Goal: Task Accomplishment & Management: Manage account settings

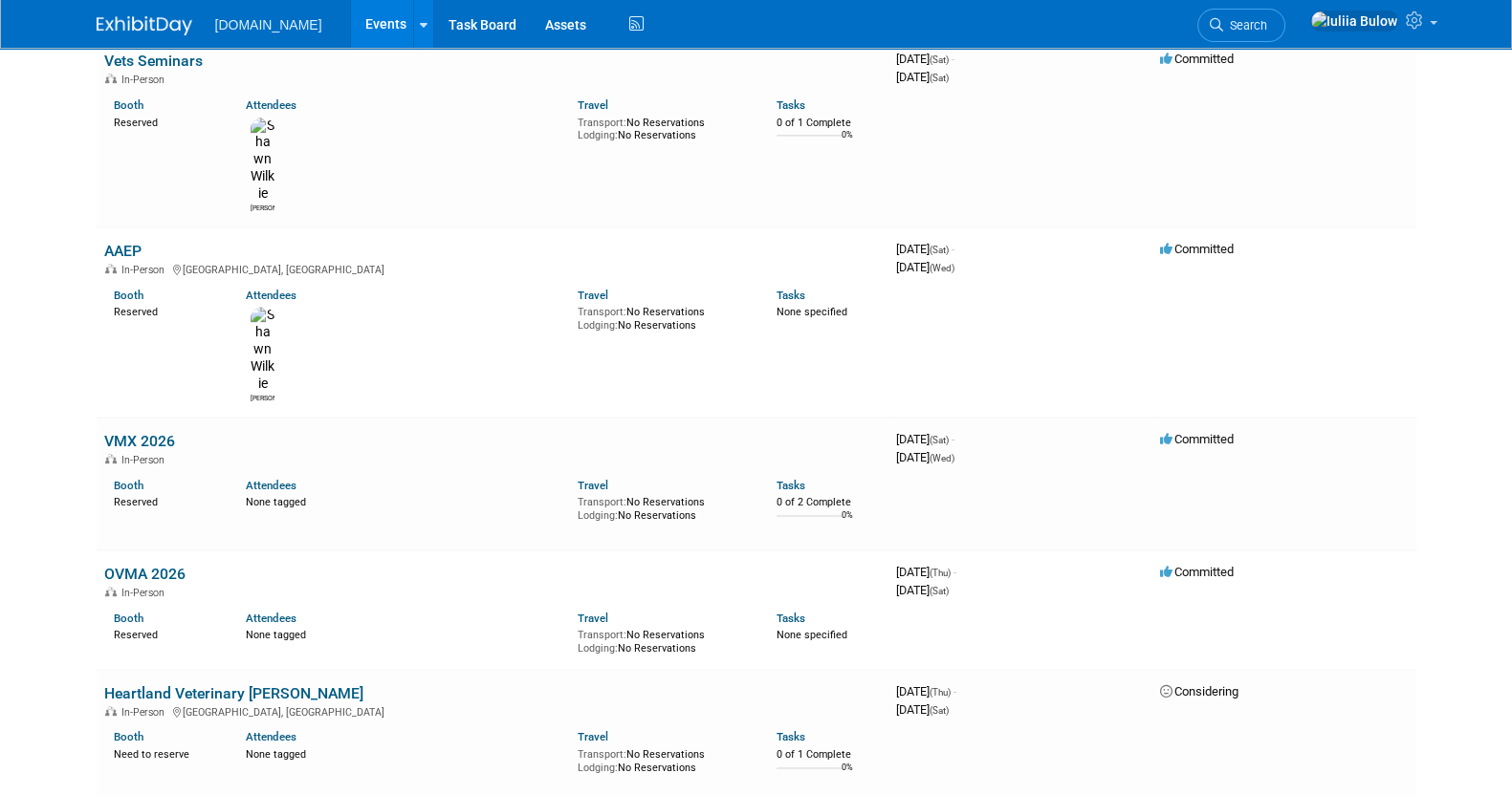
scroll to position [929, 0]
click at [278, 686] on link "Heartland Veterinary Summitt" at bounding box center [234, 694] width 260 height 18
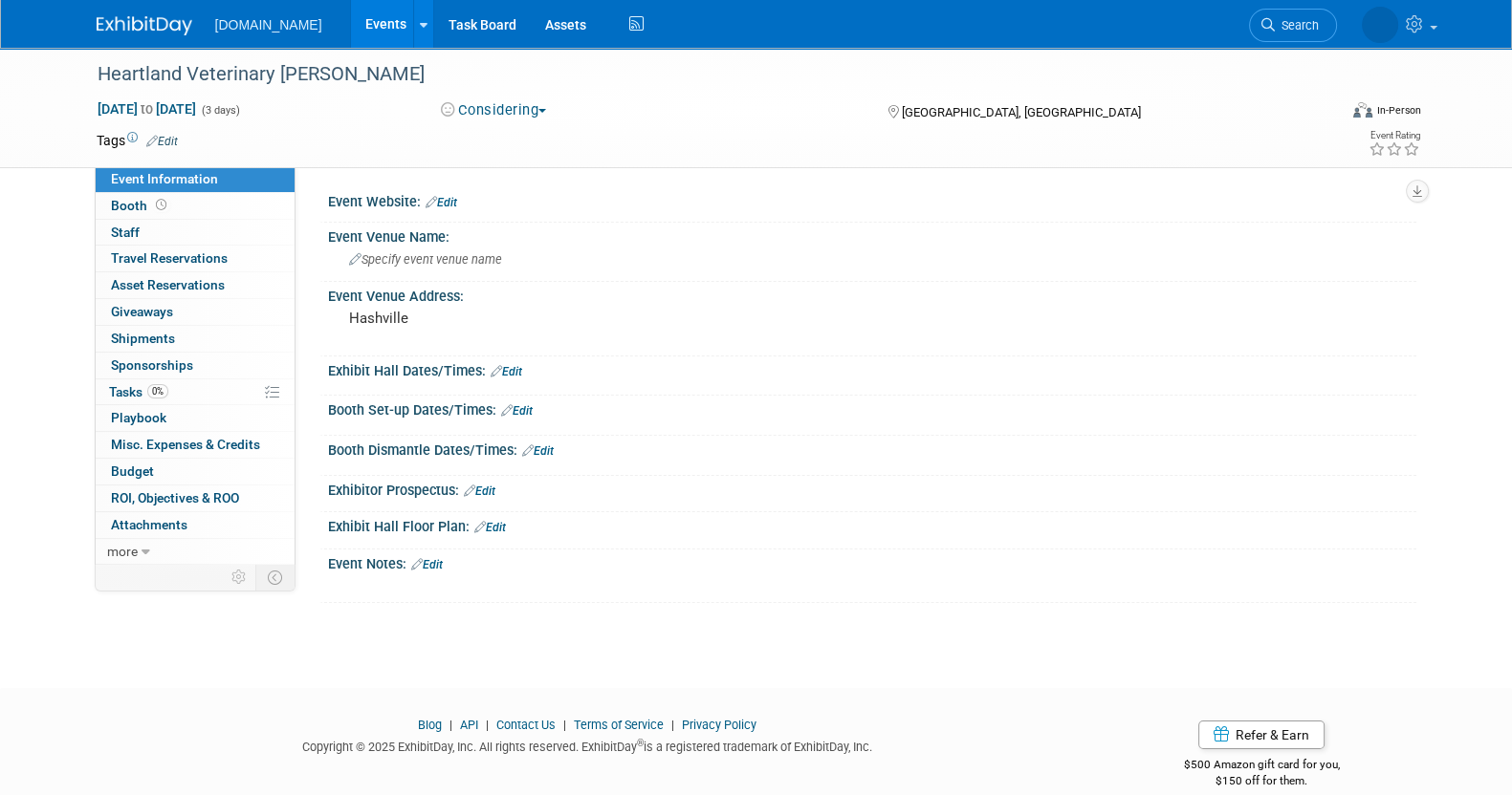
click at [185, 185] on span "Event Information" at bounding box center [164, 178] width 107 height 15
click at [166, 140] on link "Edit" at bounding box center [162, 142] width 32 height 14
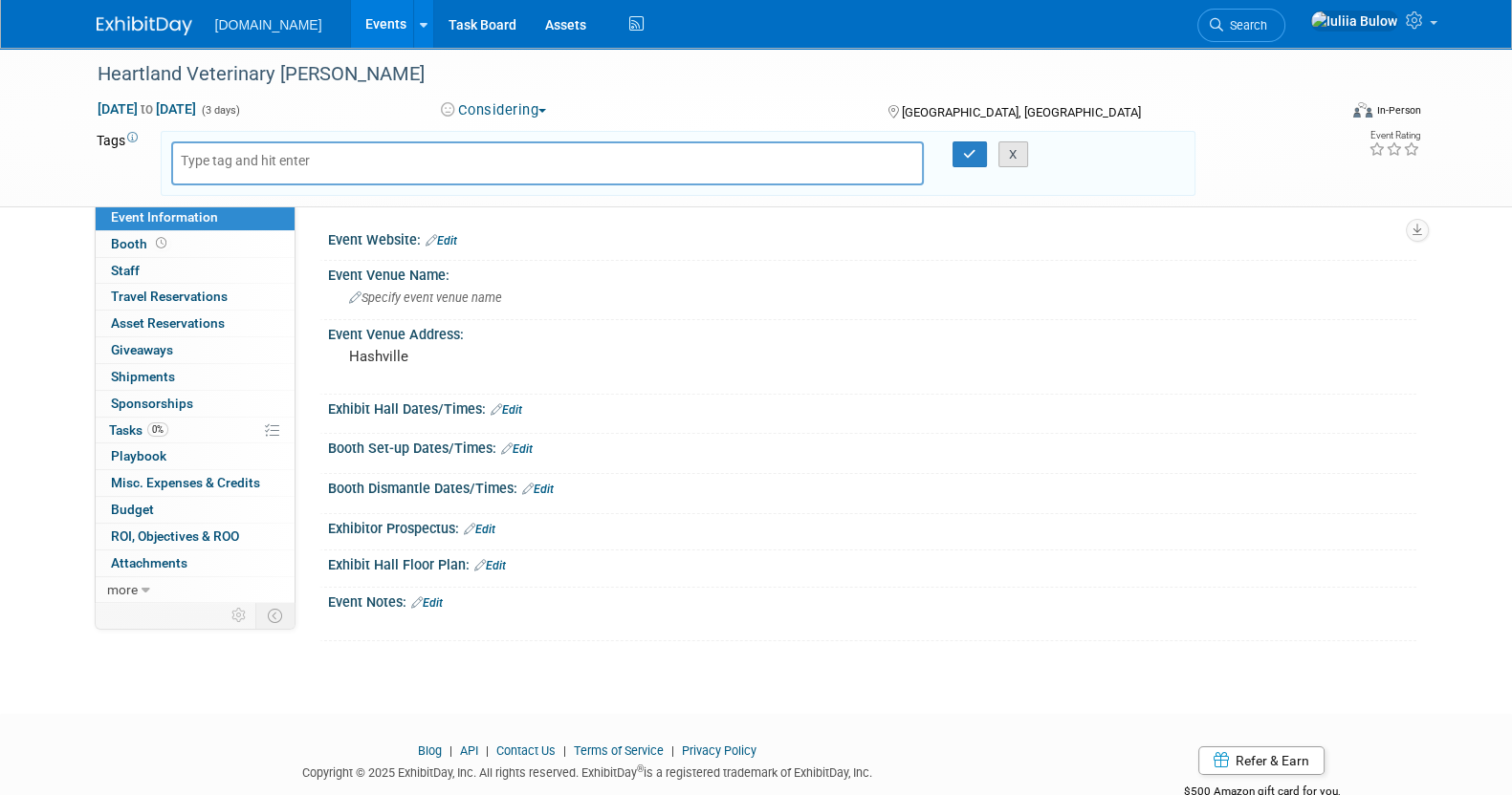
click at [1016, 154] on button "X" at bounding box center [1013, 154] width 30 height 27
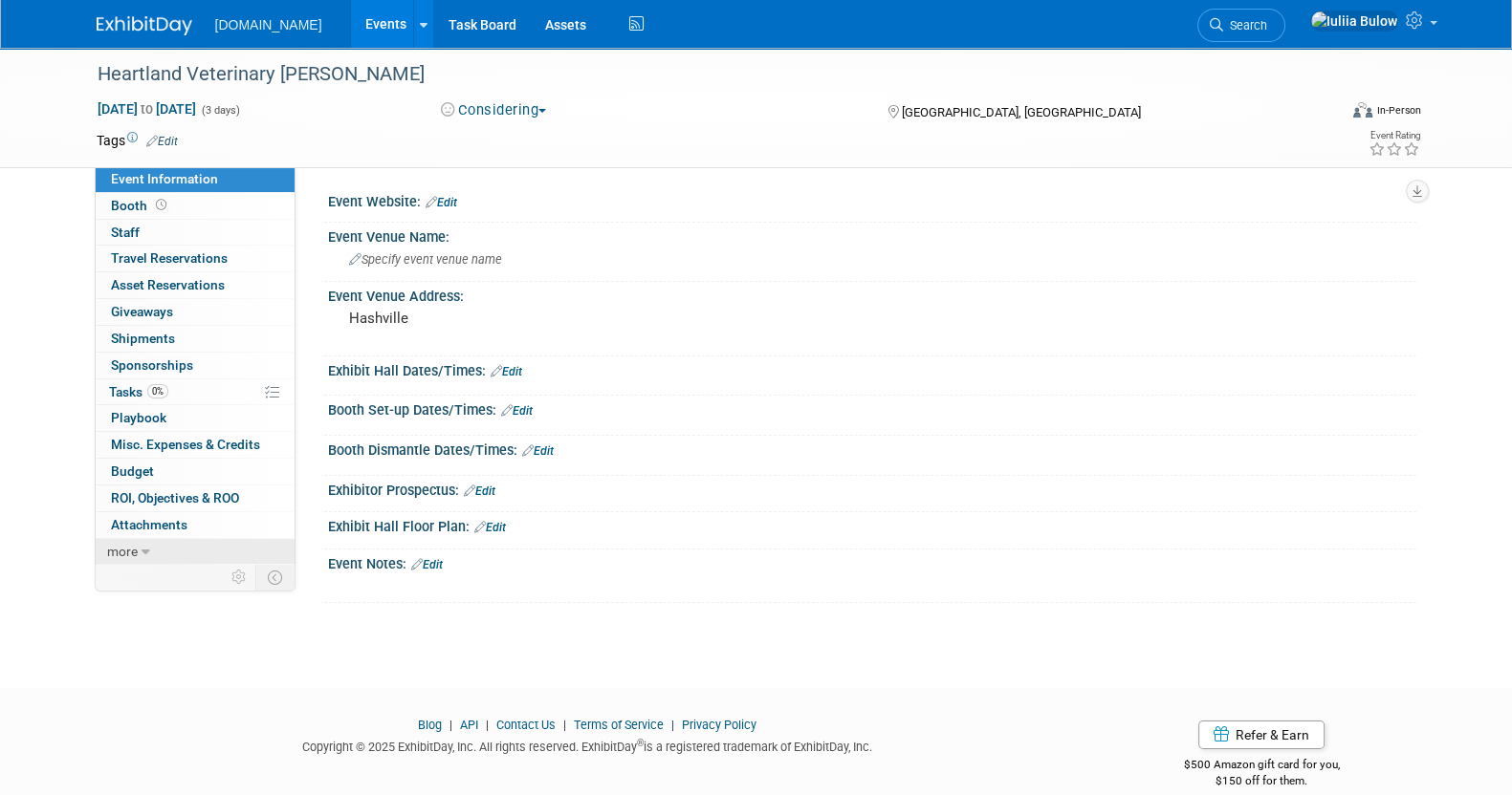
click at [141, 546] on icon at bounding box center [145, 552] width 9 height 14
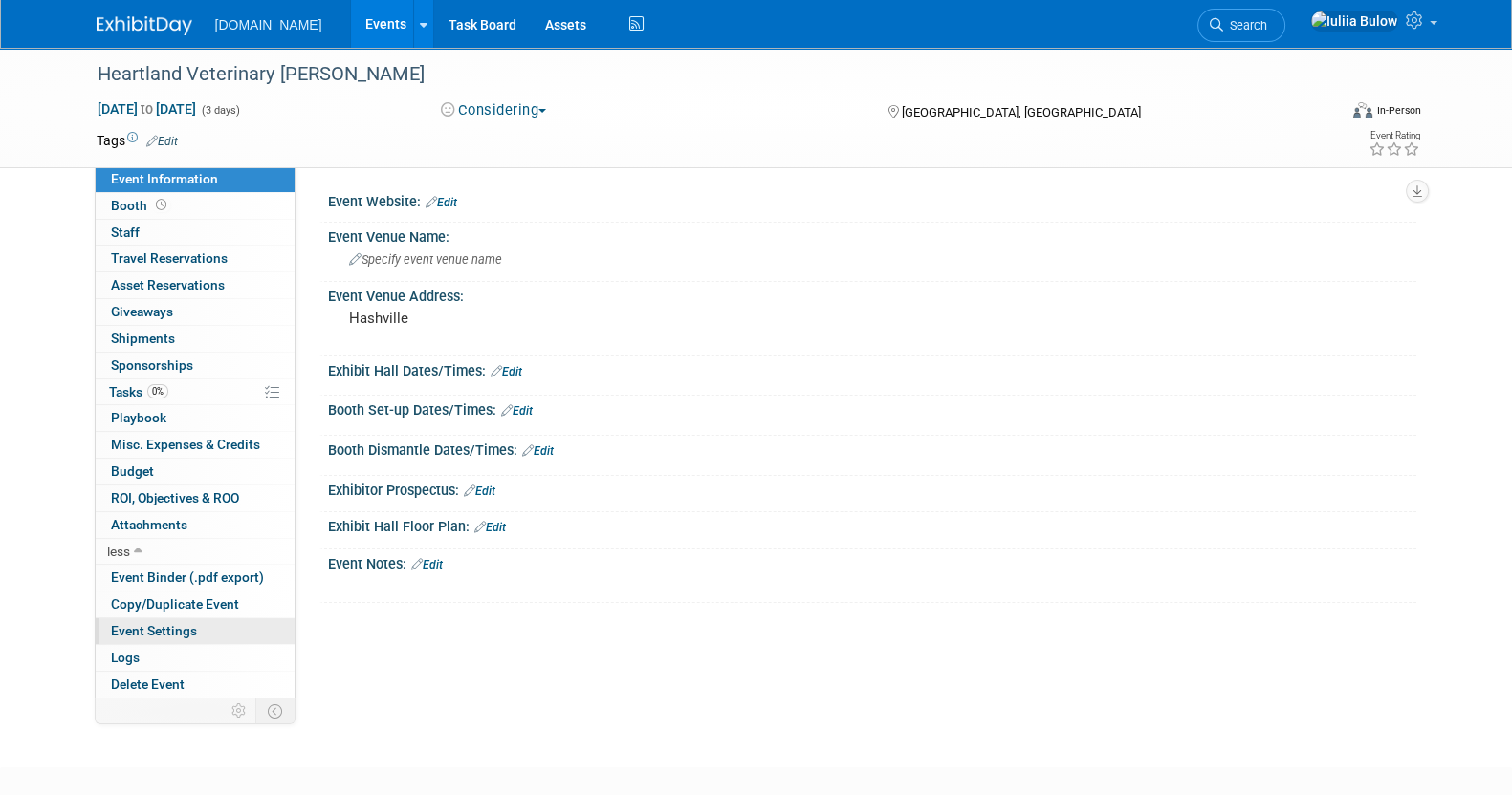
click at [196, 622] on link "Event Settings" at bounding box center [194, 631] width 198 height 26
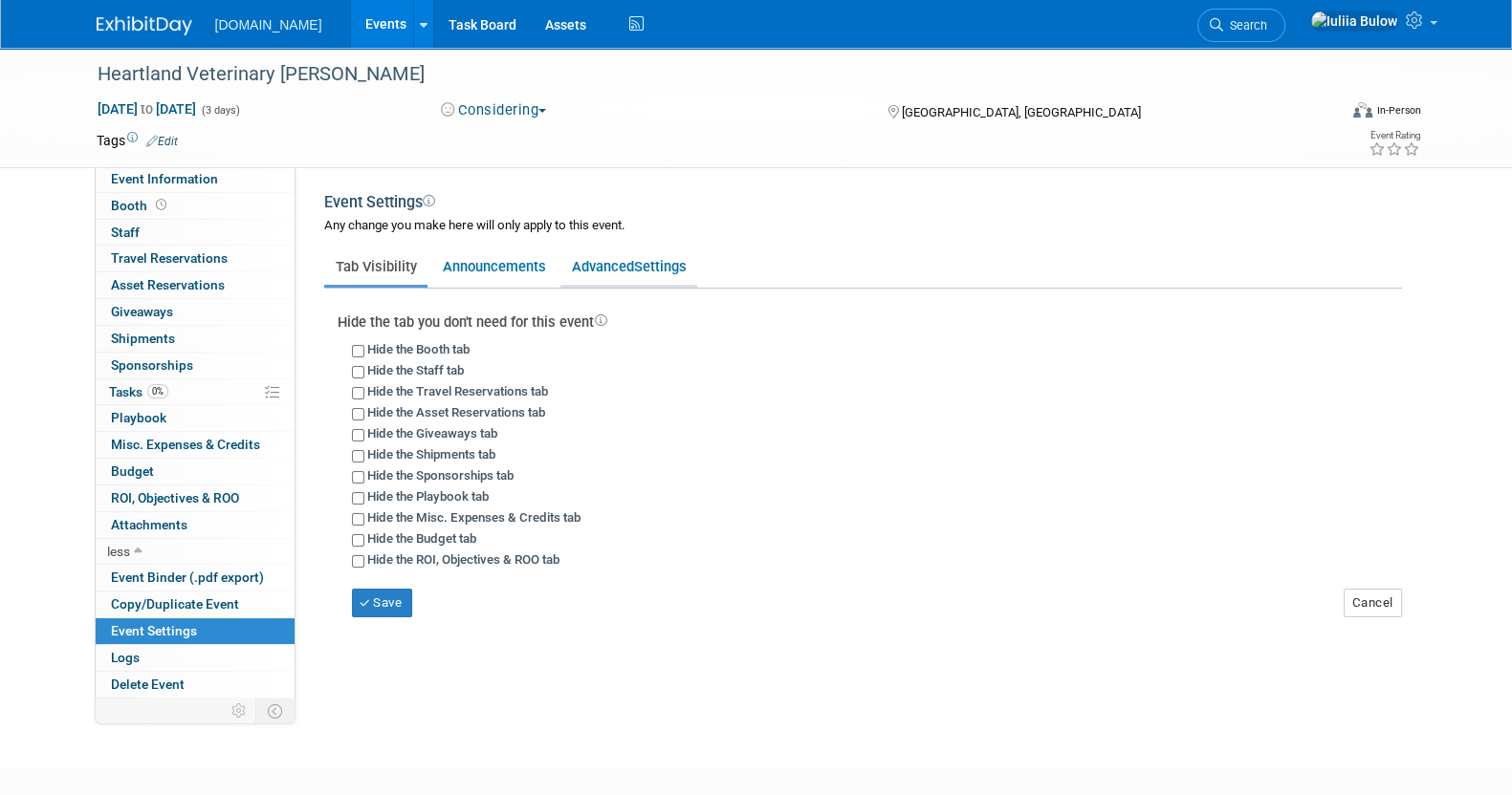
click at [668, 265] on span "Settings" at bounding box center [659, 266] width 52 height 17
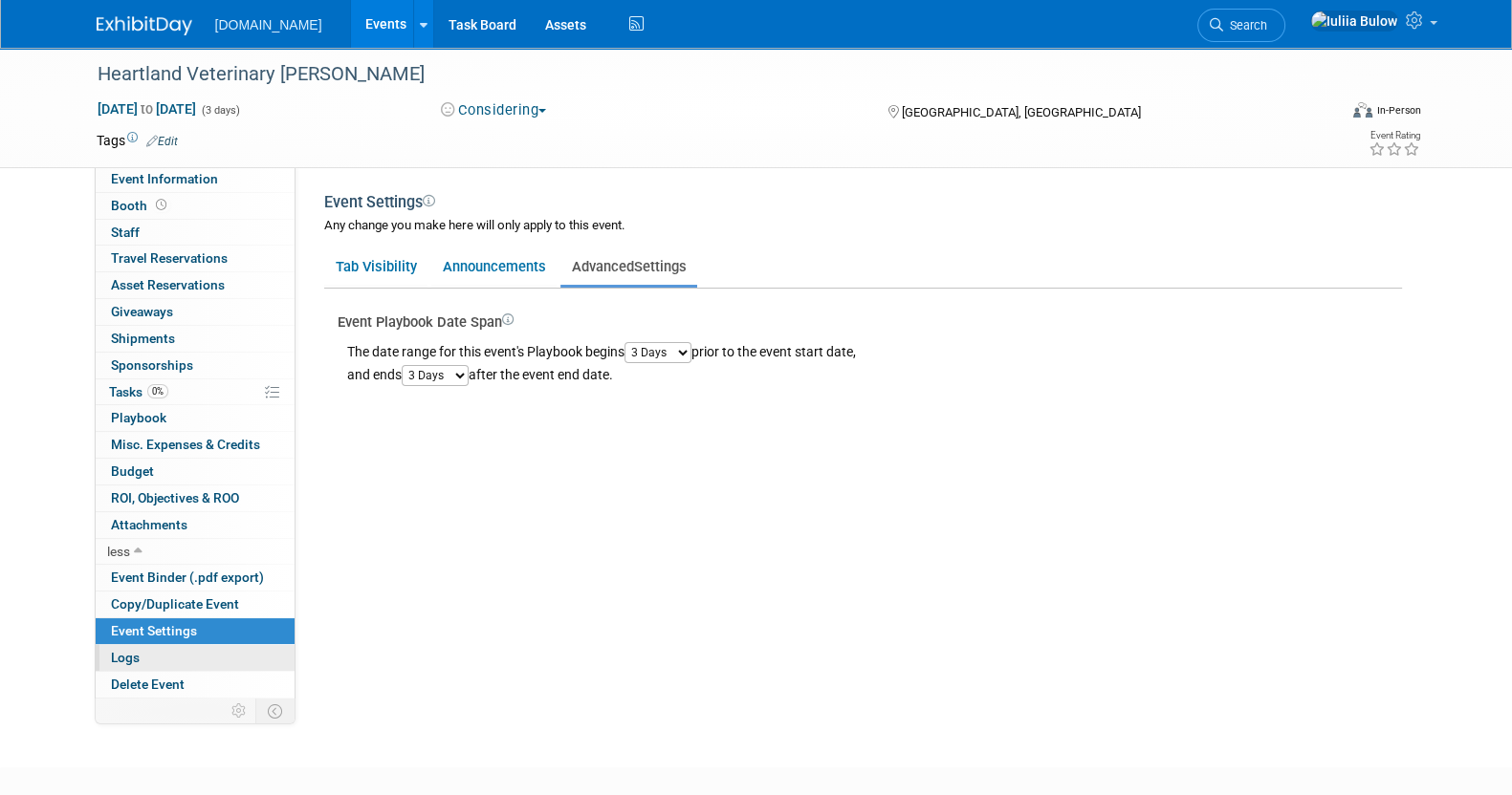
click at [182, 652] on link "Logs" at bounding box center [194, 658] width 198 height 26
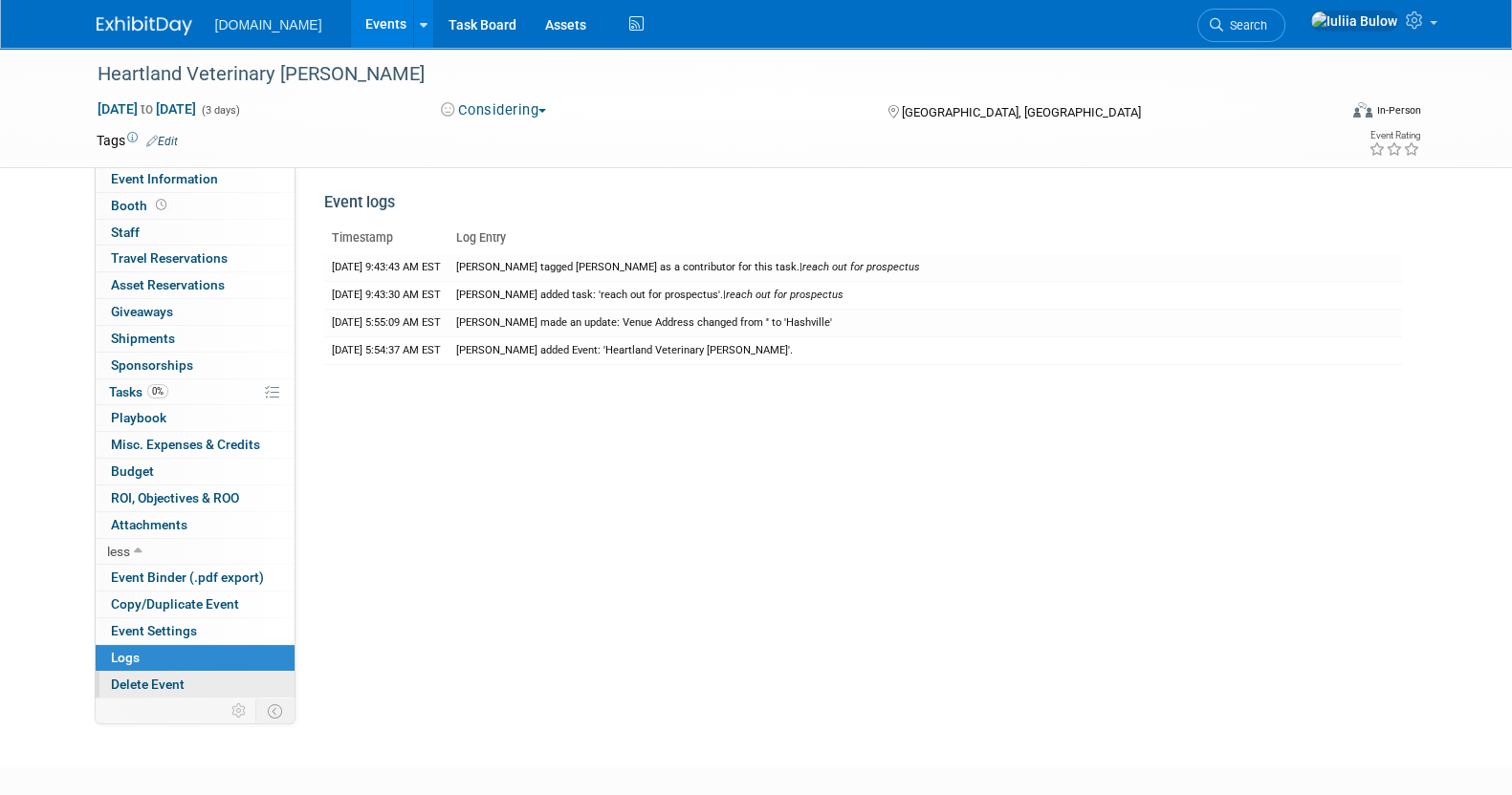
click at [181, 682] on span "Delete Event" at bounding box center [147, 684] width 74 height 15
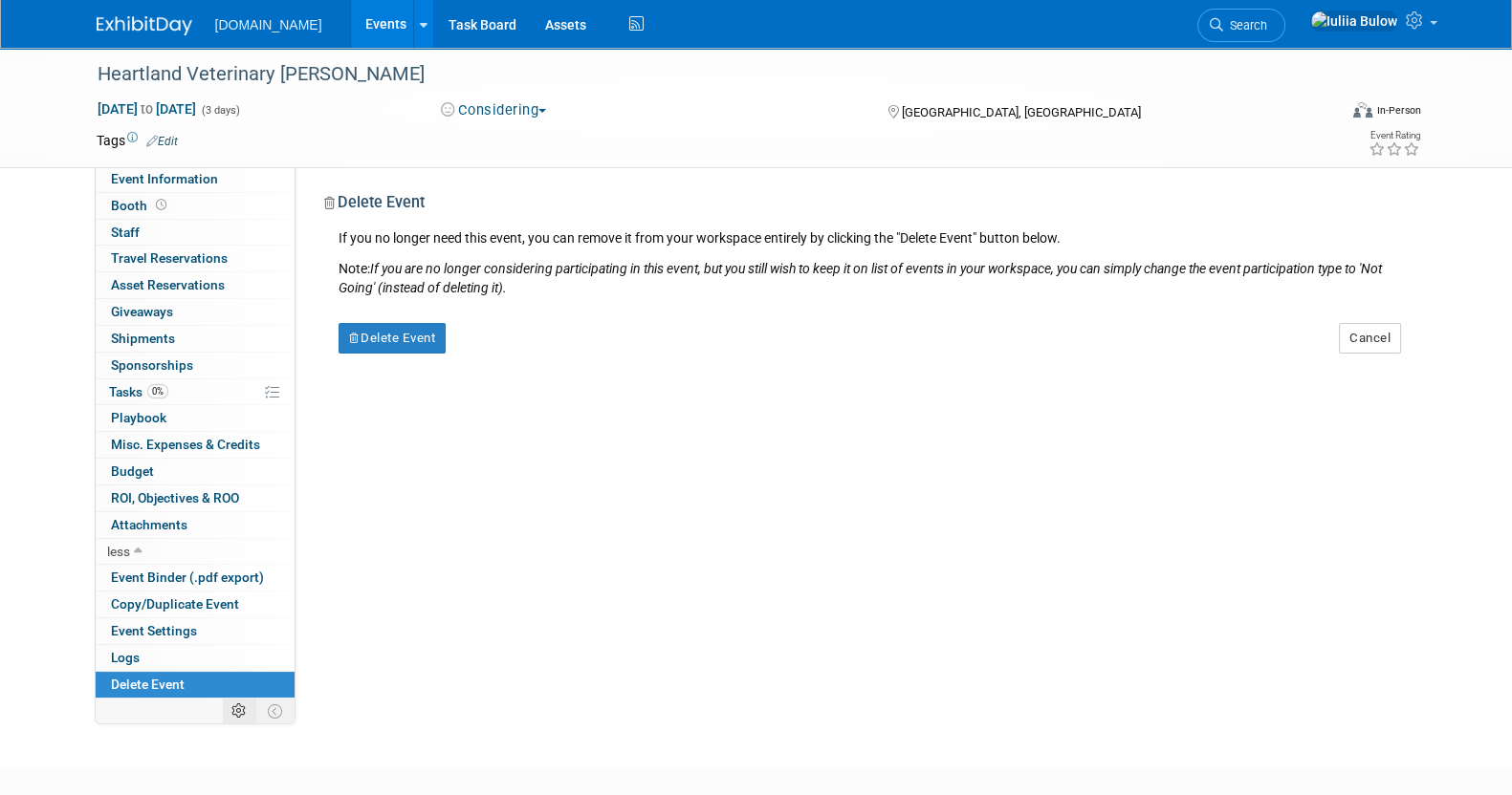
click at [236, 705] on icon at bounding box center [238, 711] width 15 height 15
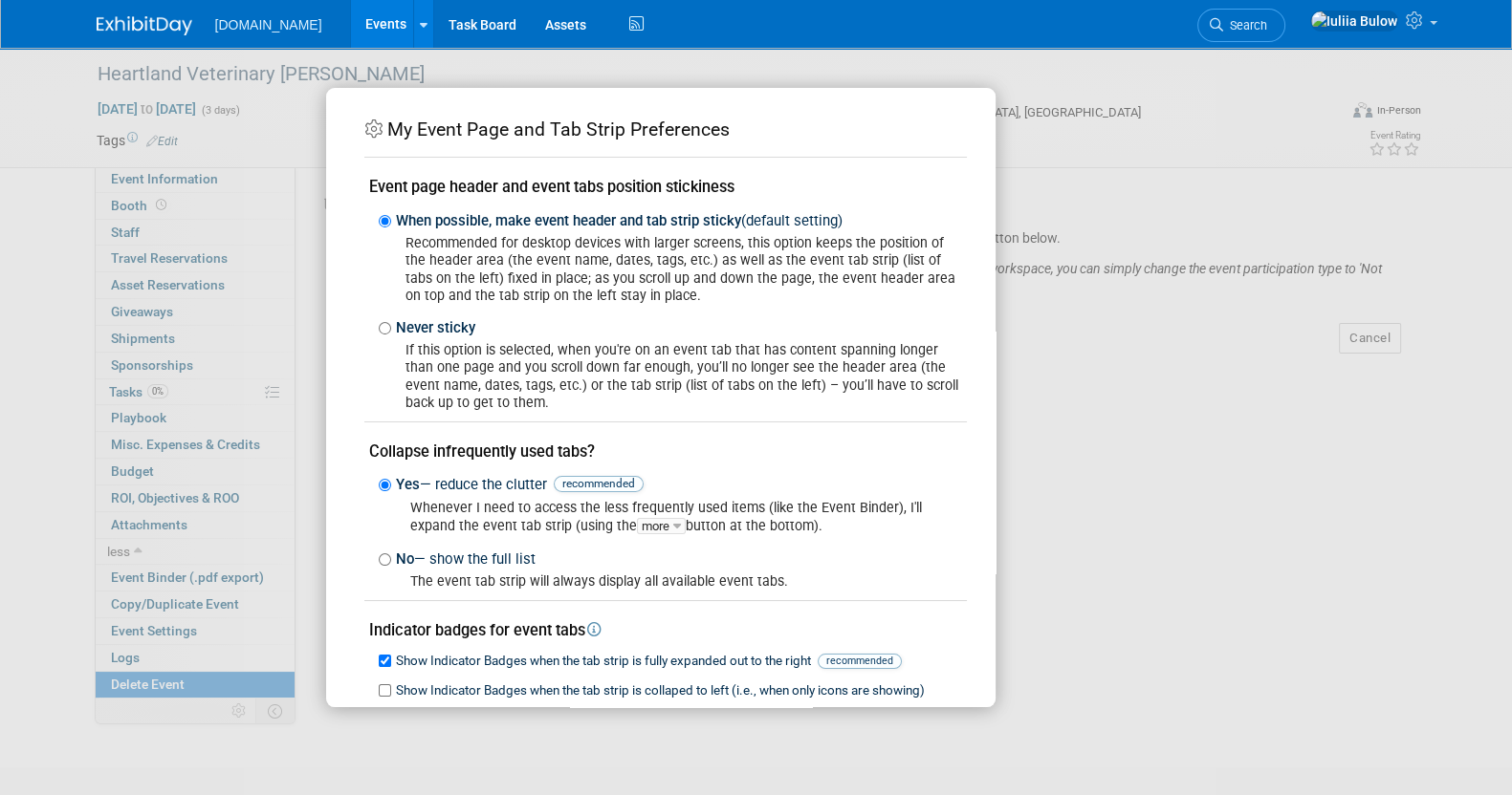
scroll to position [106, 0]
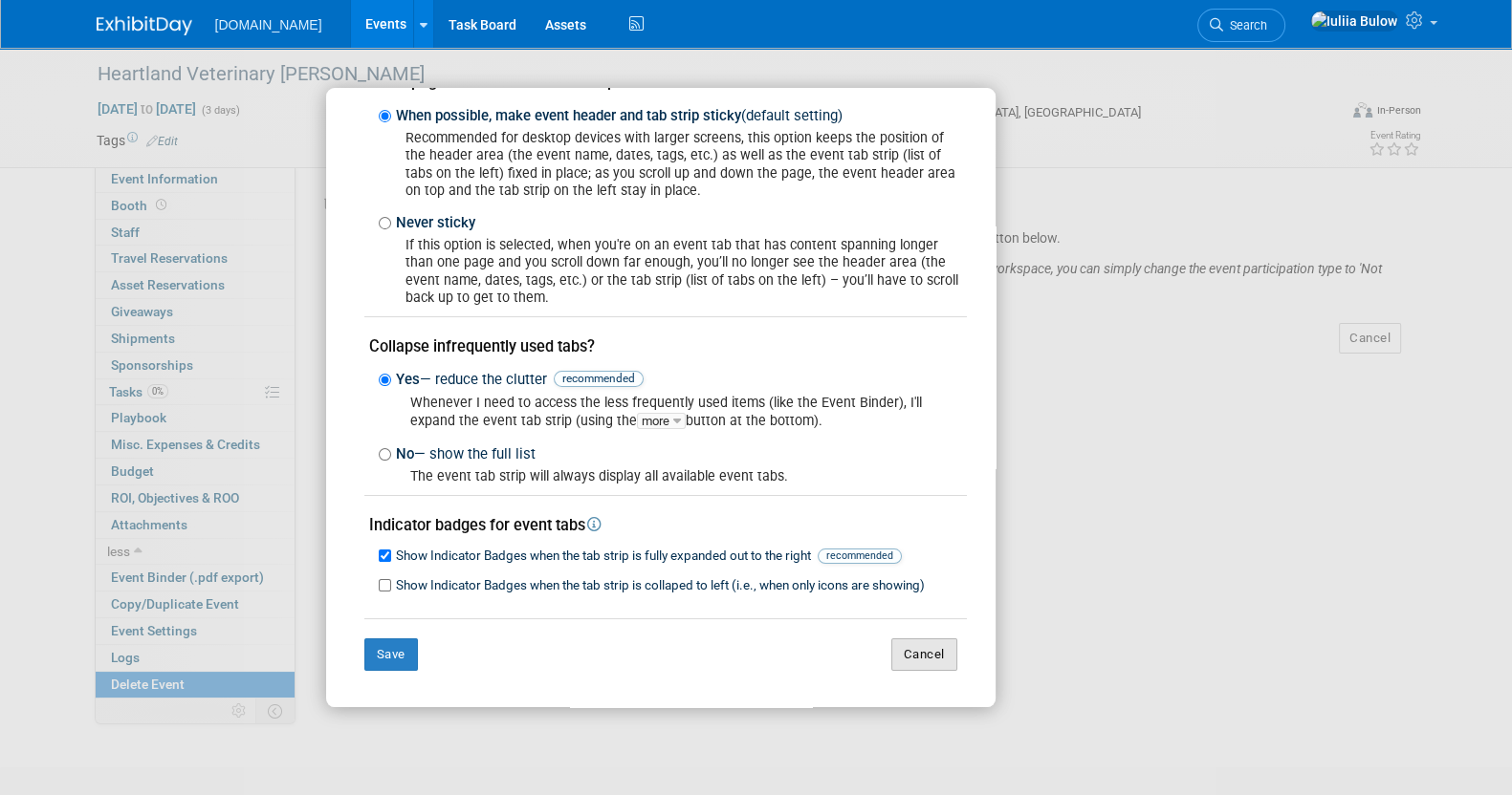
click at [899, 652] on button "Cancel" at bounding box center [924, 654] width 66 height 33
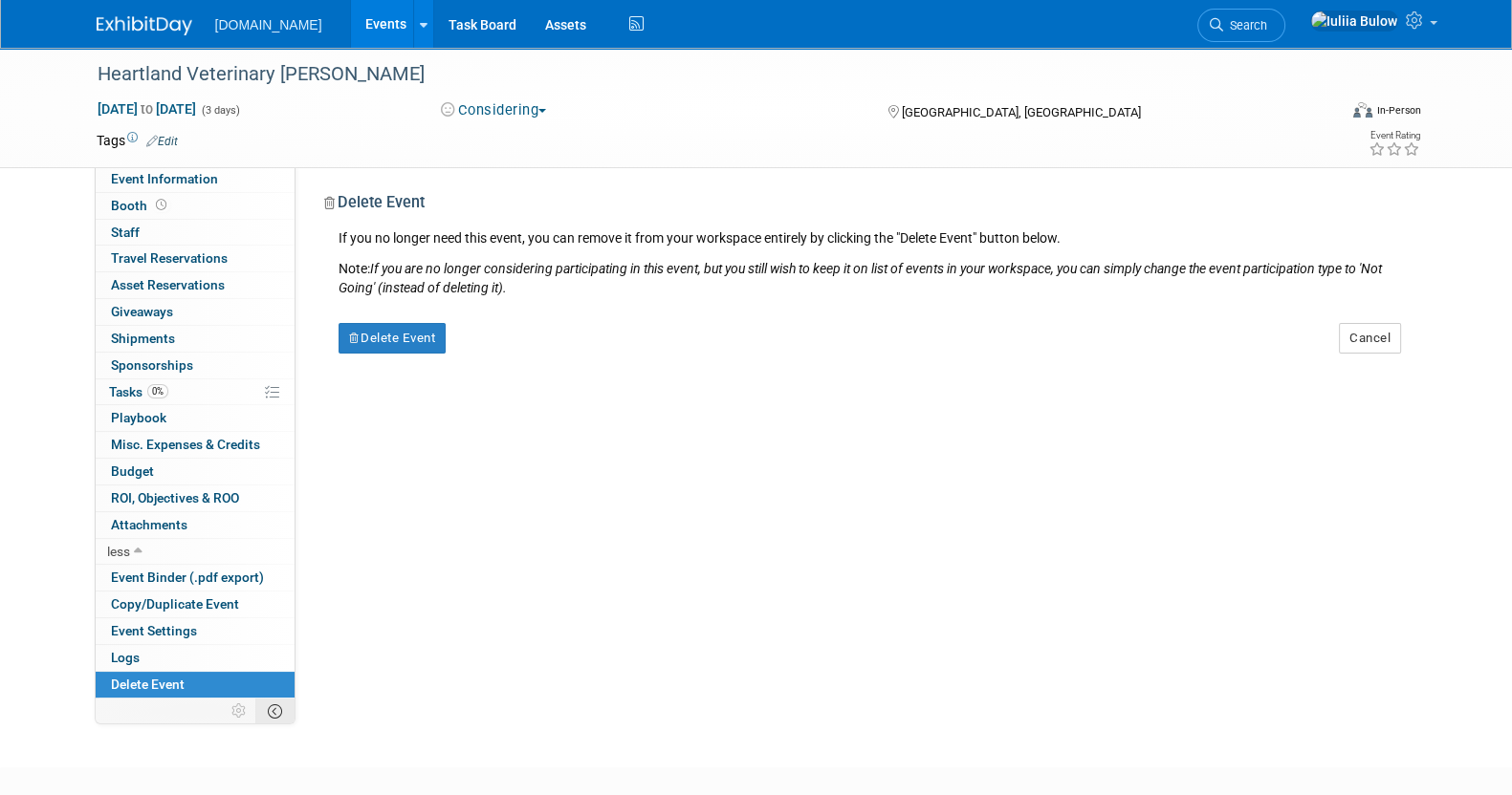
click at [272, 704] on icon at bounding box center [274, 711] width 15 height 15
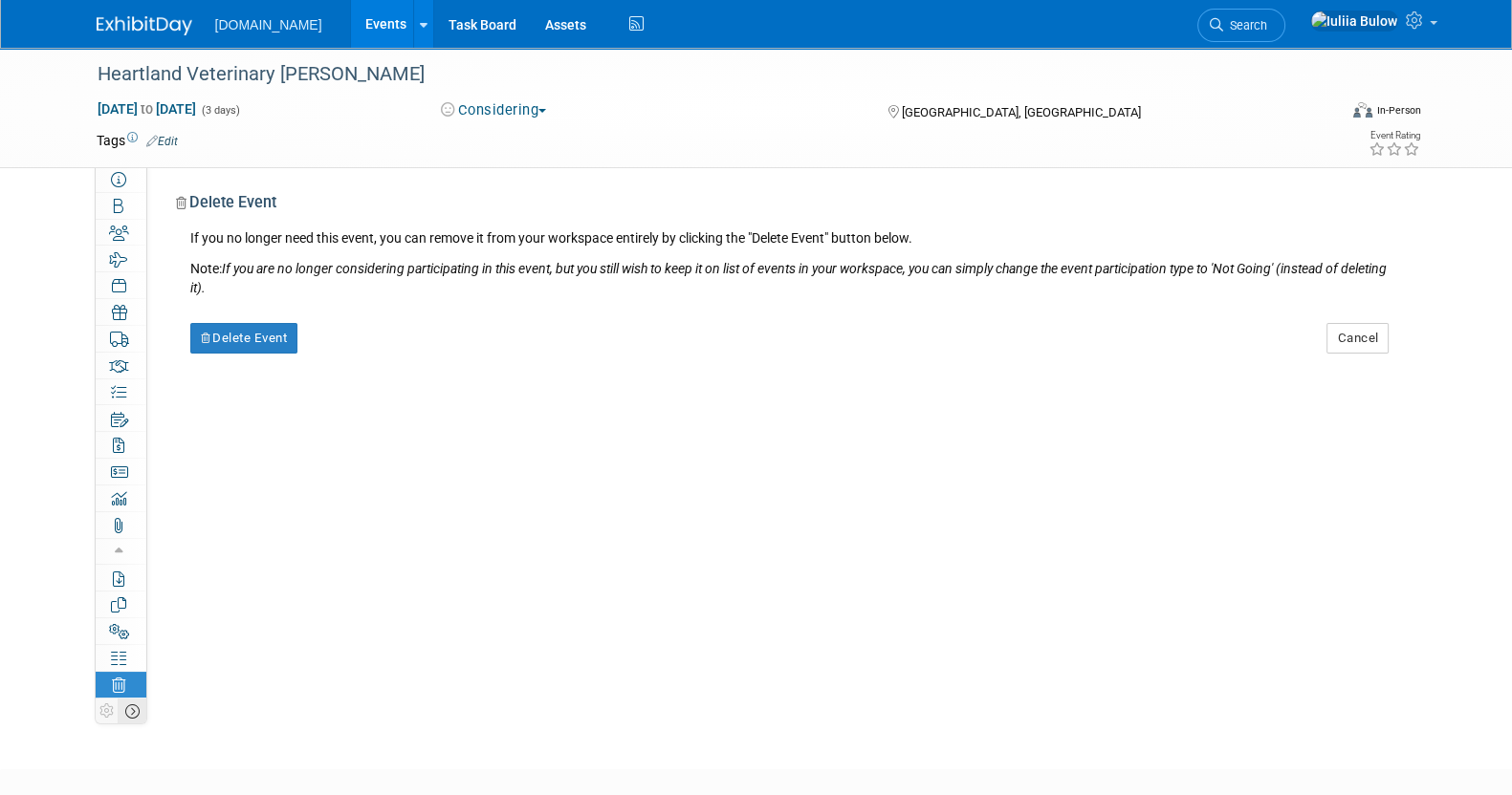
click at [134, 710] on icon at bounding box center [132, 711] width 15 height 15
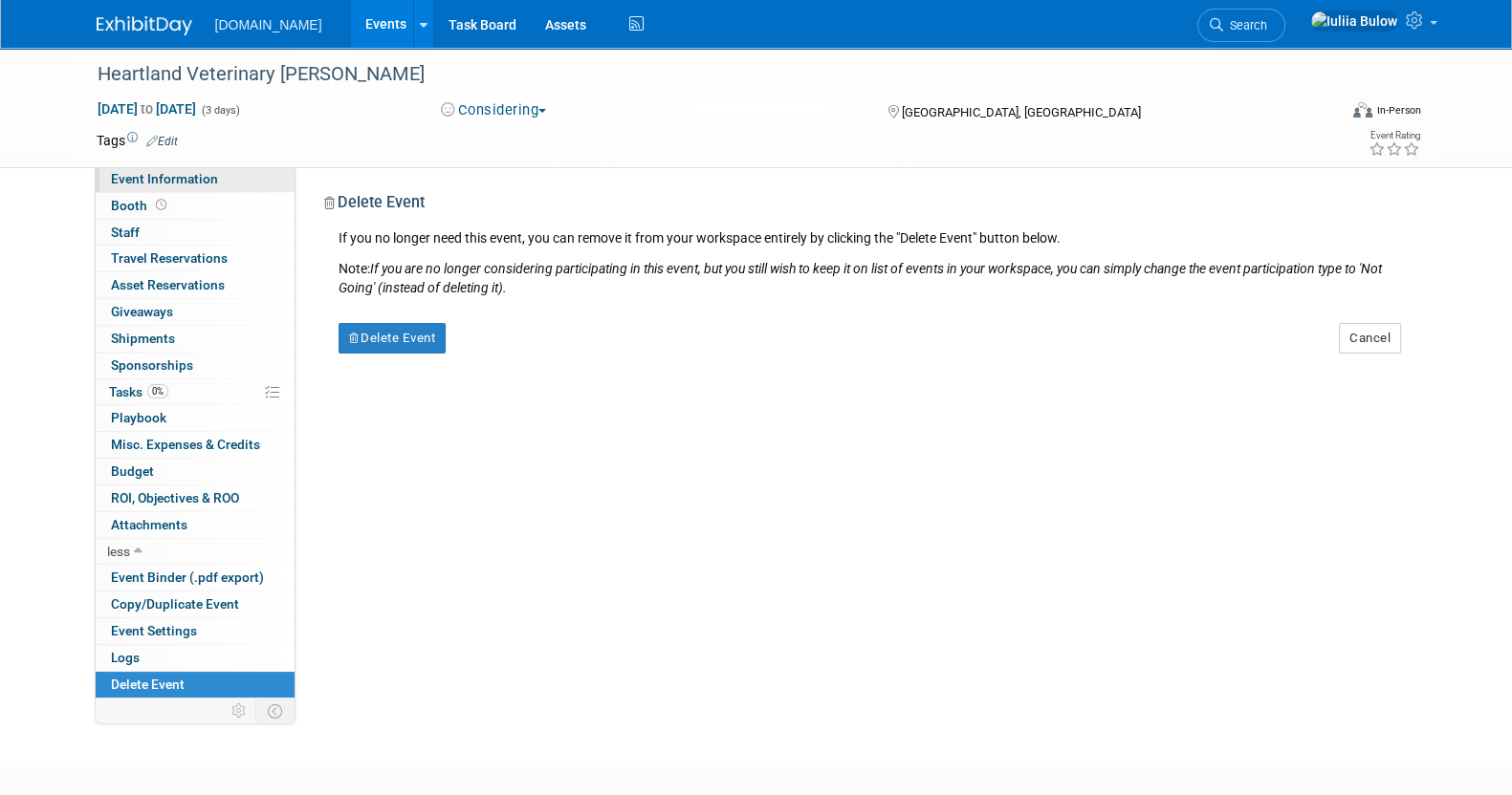
click at [174, 181] on span "Event Information" at bounding box center [164, 178] width 107 height 15
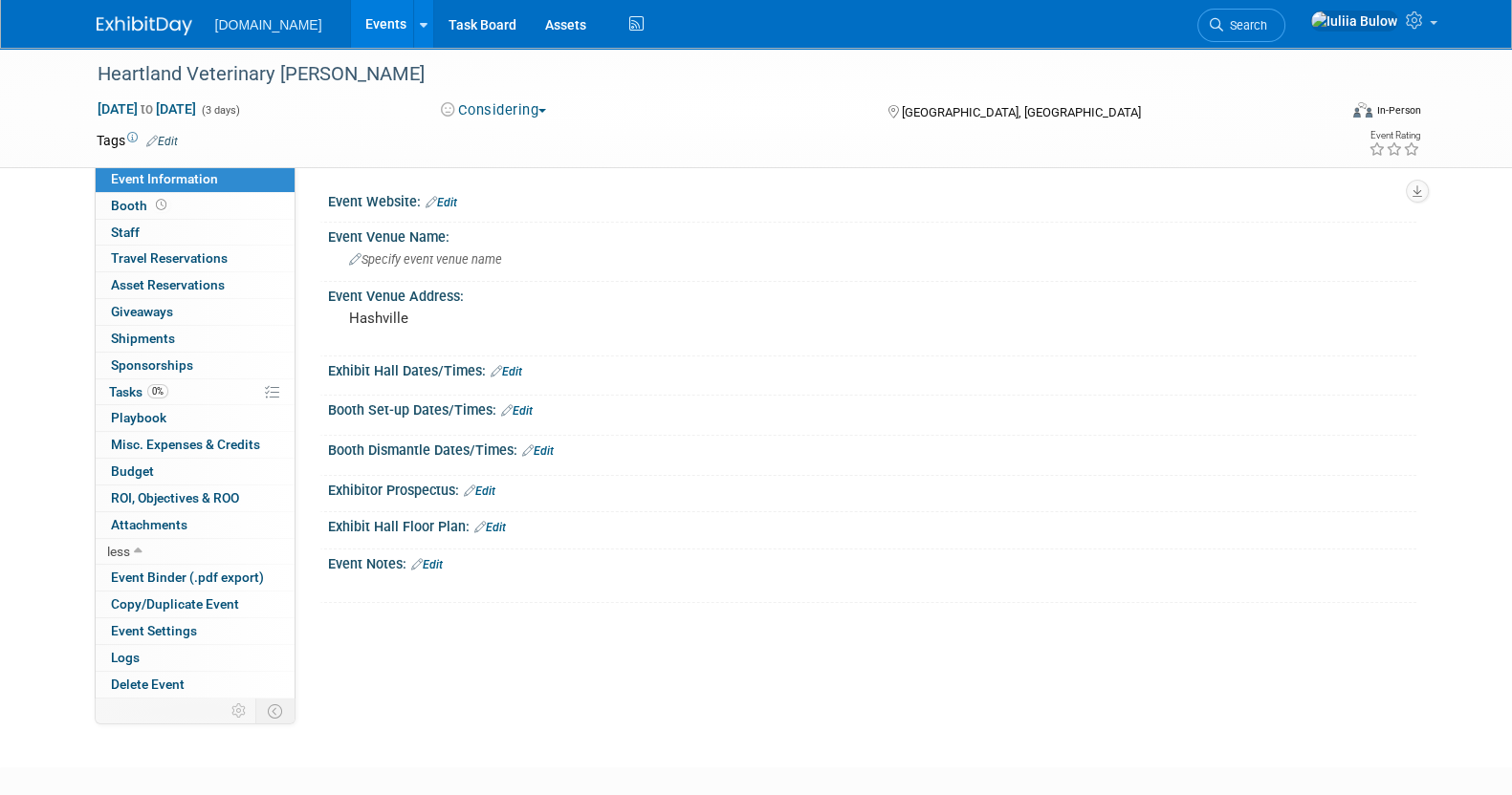
click at [913, 113] on span "Cairo Governorate, Egypt" at bounding box center [1021, 112] width 239 height 15
click at [1424, 29] on icon at bounding box center [1416, 20] width 22 height 17
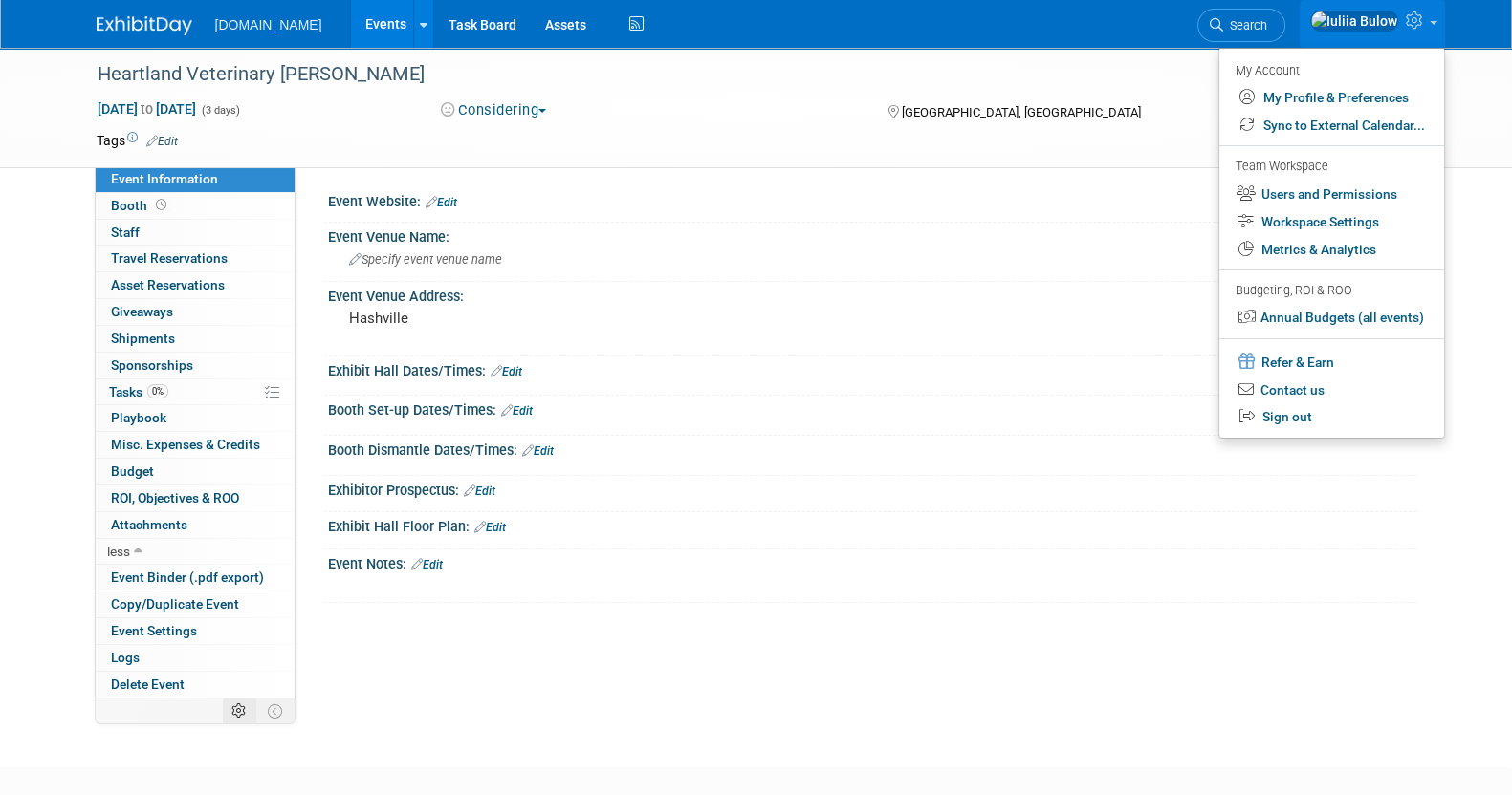
click at [241, 705] on icon at bounding box center [238, 711] width 15 height 15
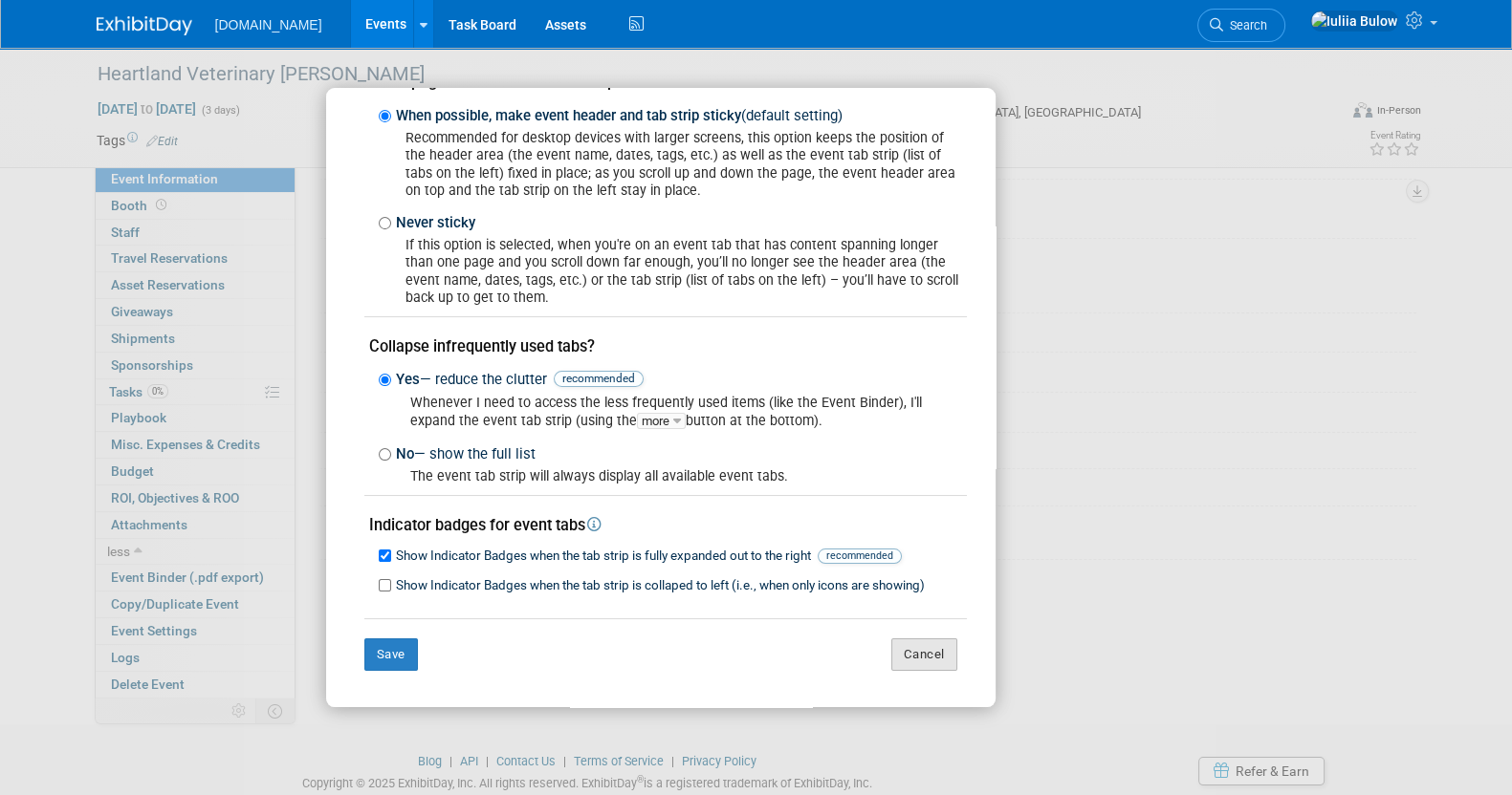
scroll to position [107, 0]
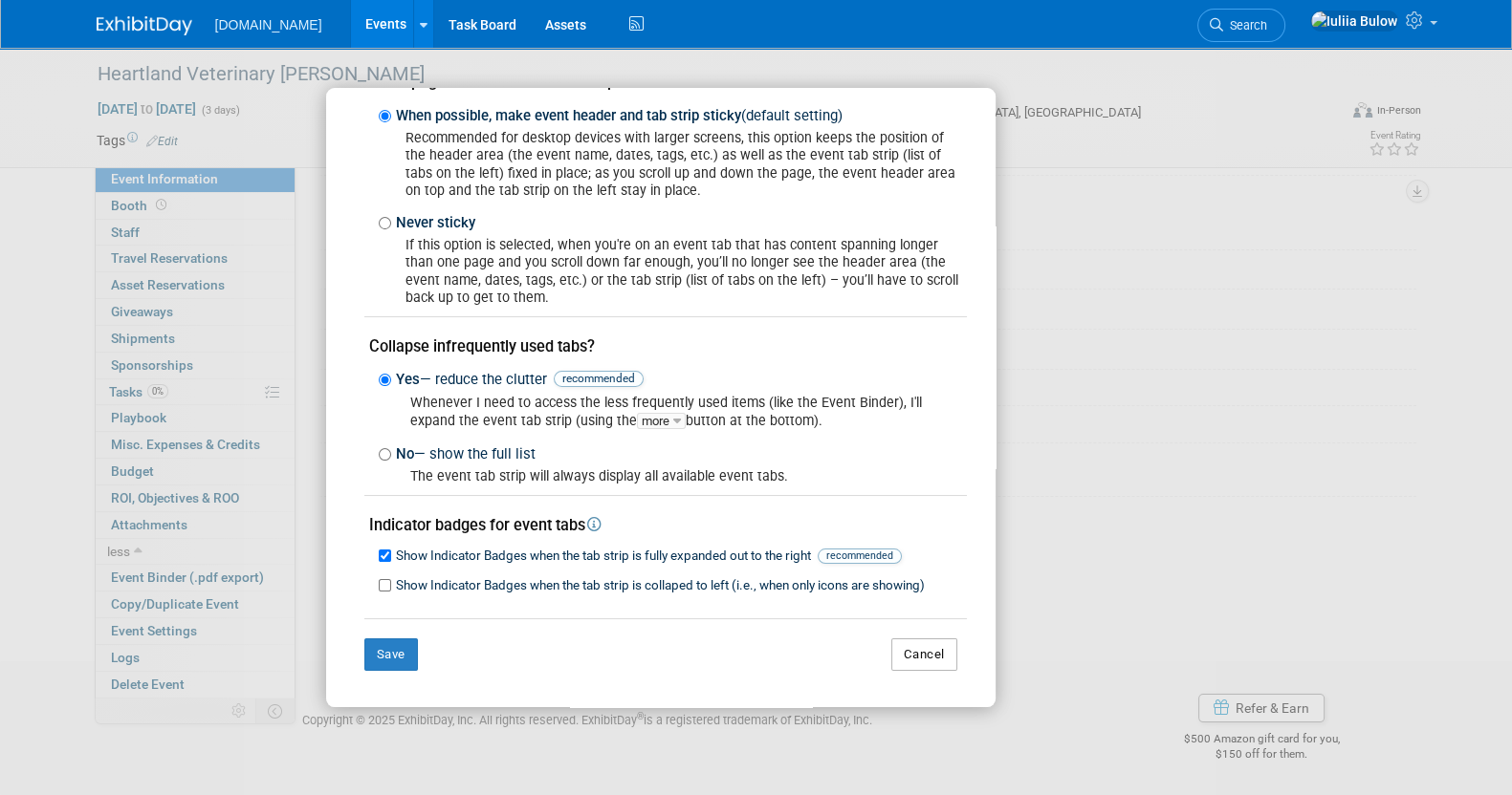
click at [906, 656] on button "Cancel" at bounding box center [924, 654] width 66 height 33
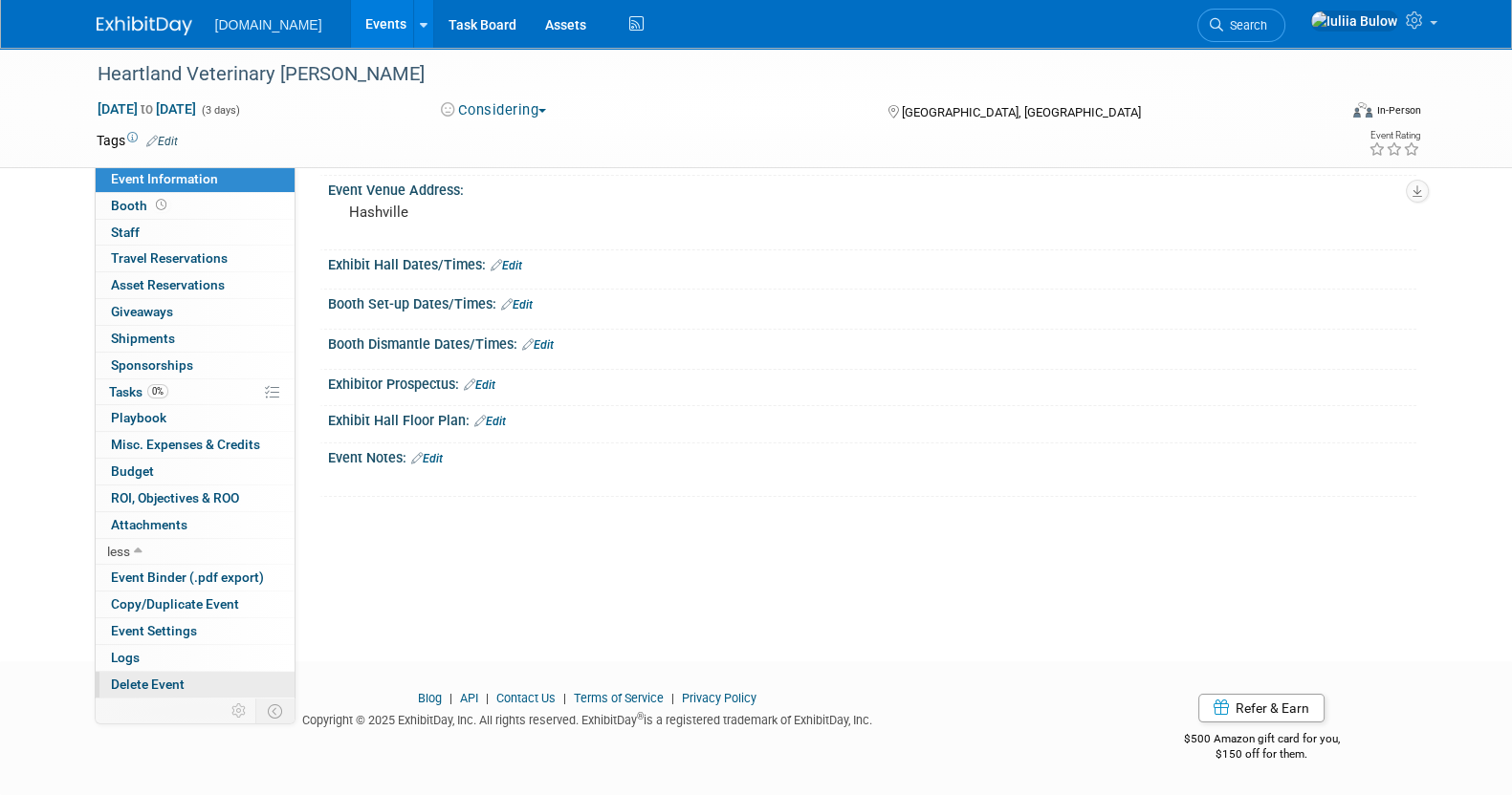
click at [177, 678] on span "Delete Event" at bounding box center [147, 684] width 74 height 15
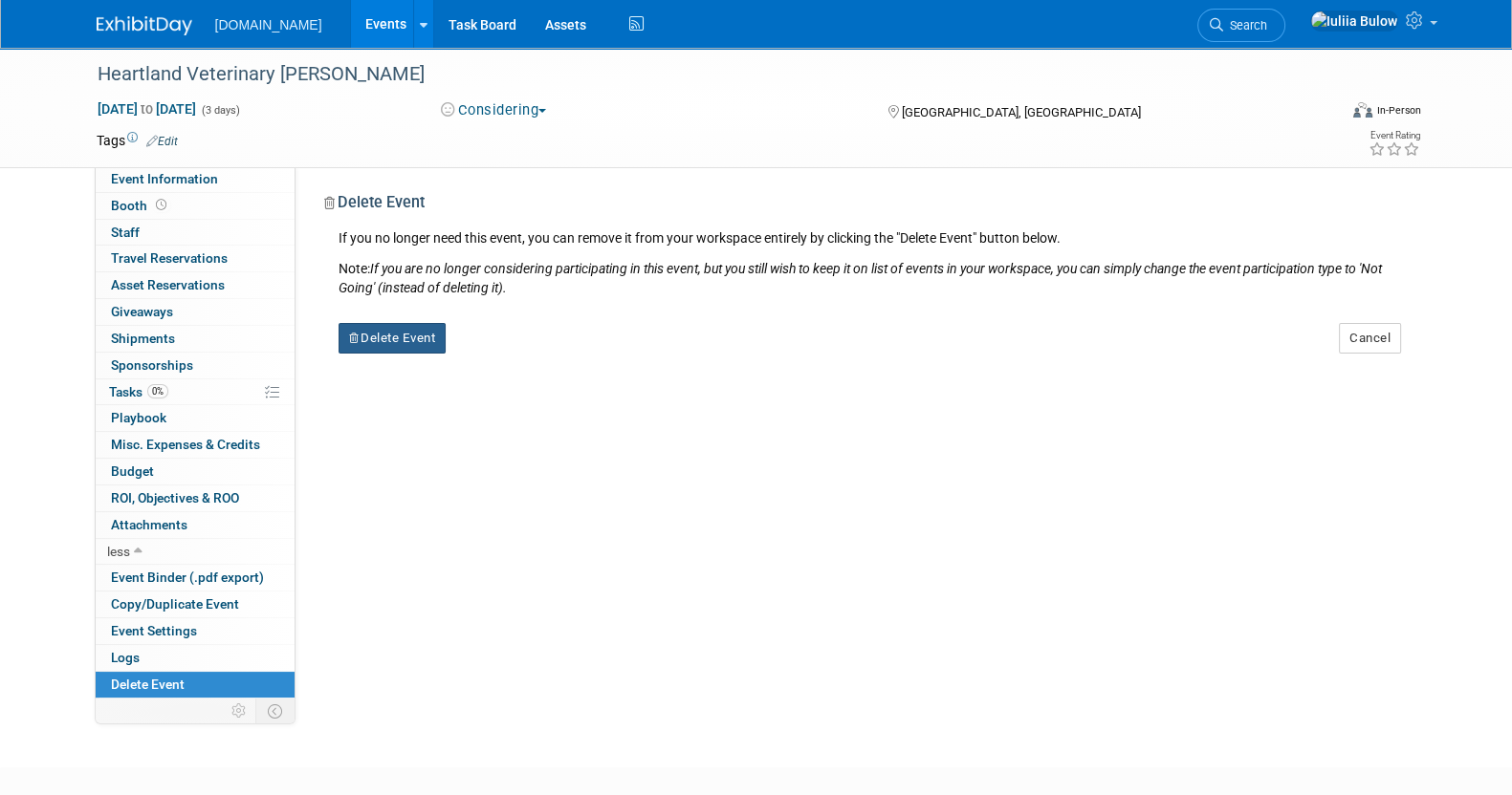
click at [416, 338] on button "Delete Event" at bounding box center [392, 337] width 108 height 31
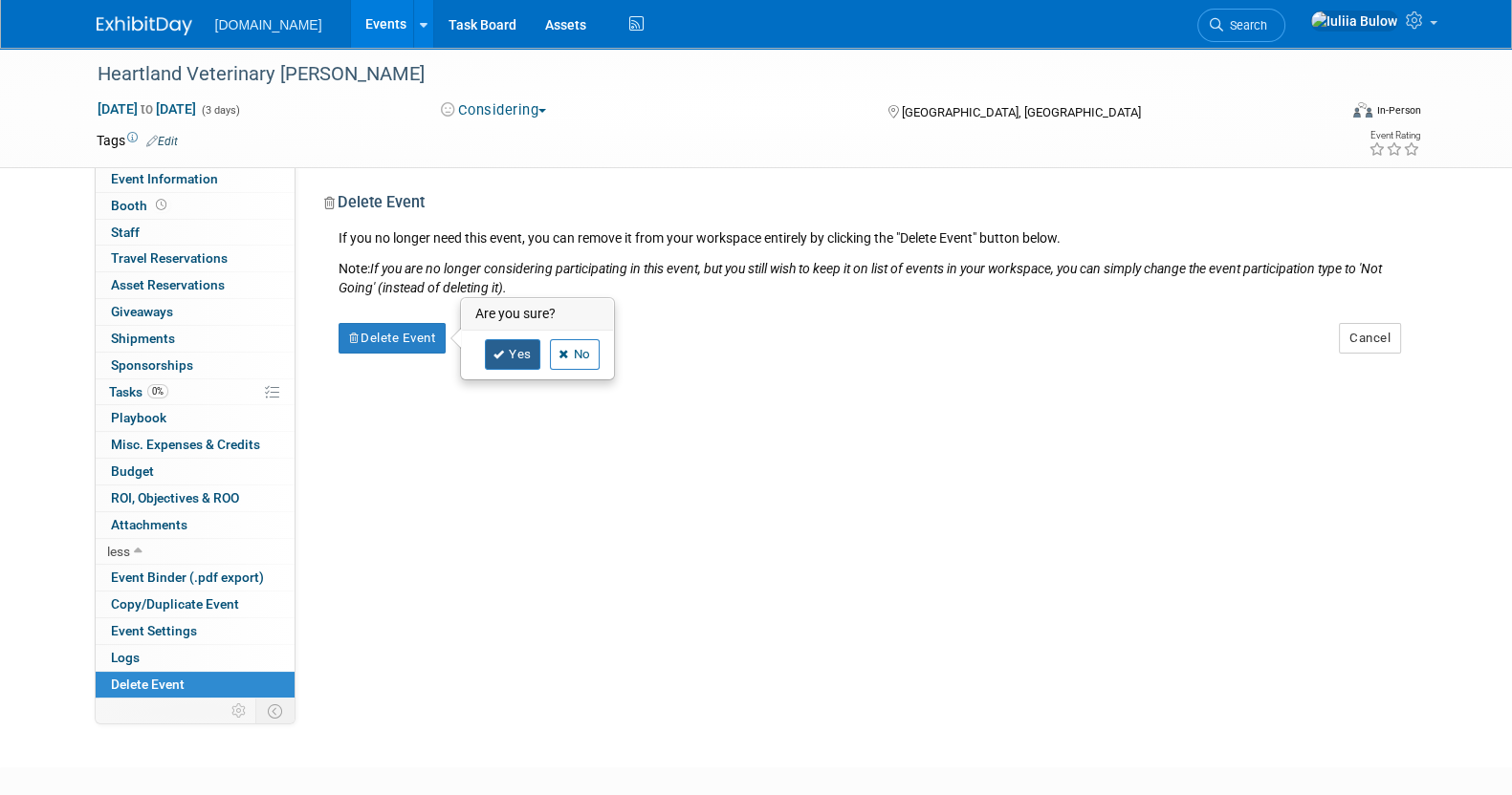
click at [504, 355] on link "Yes" at bounding box center [512, 354] width 55 height 31
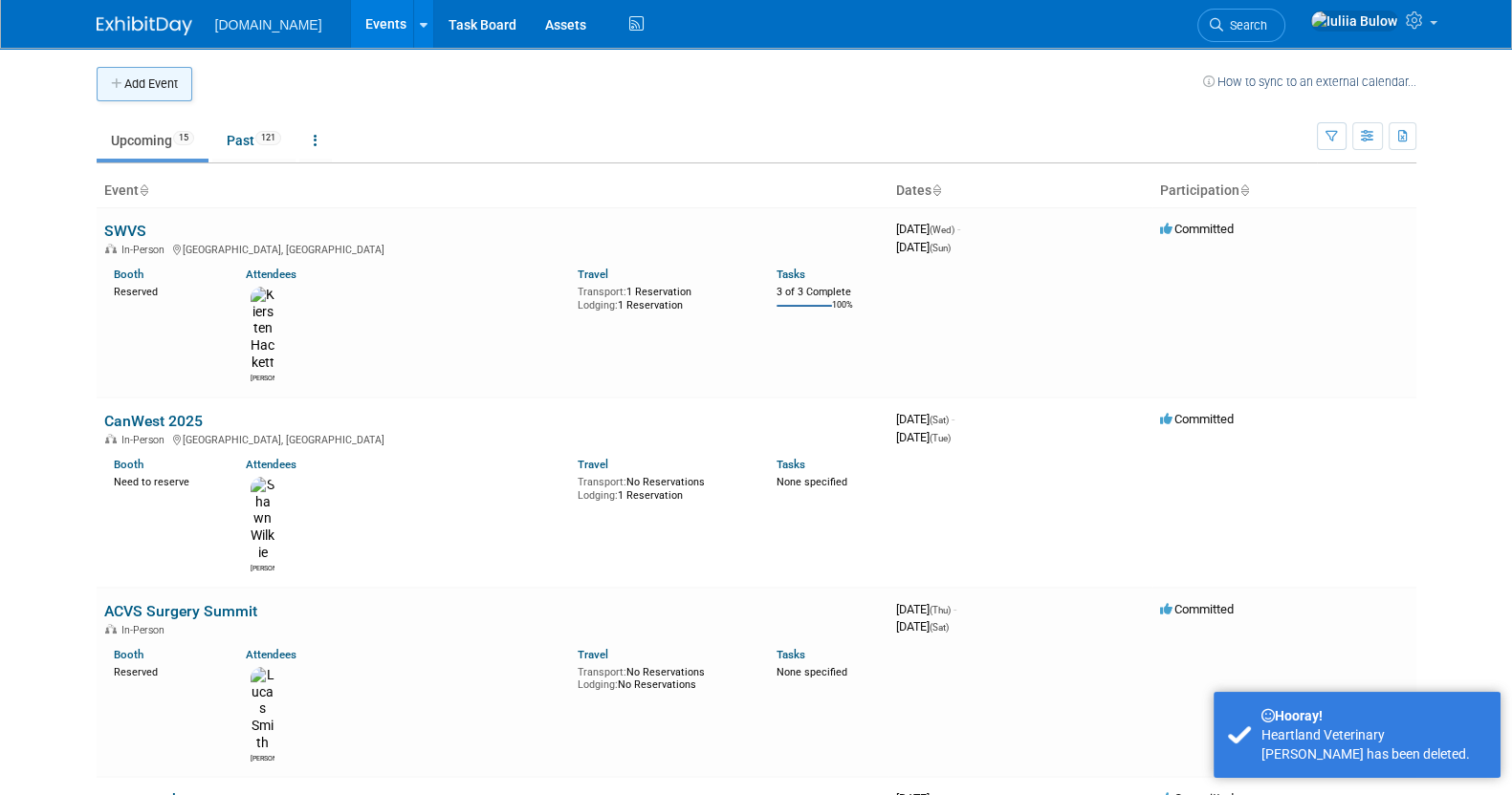
click at [148, 82] on button "Add Event" at bounding box center [144, 84] width 96 height 35
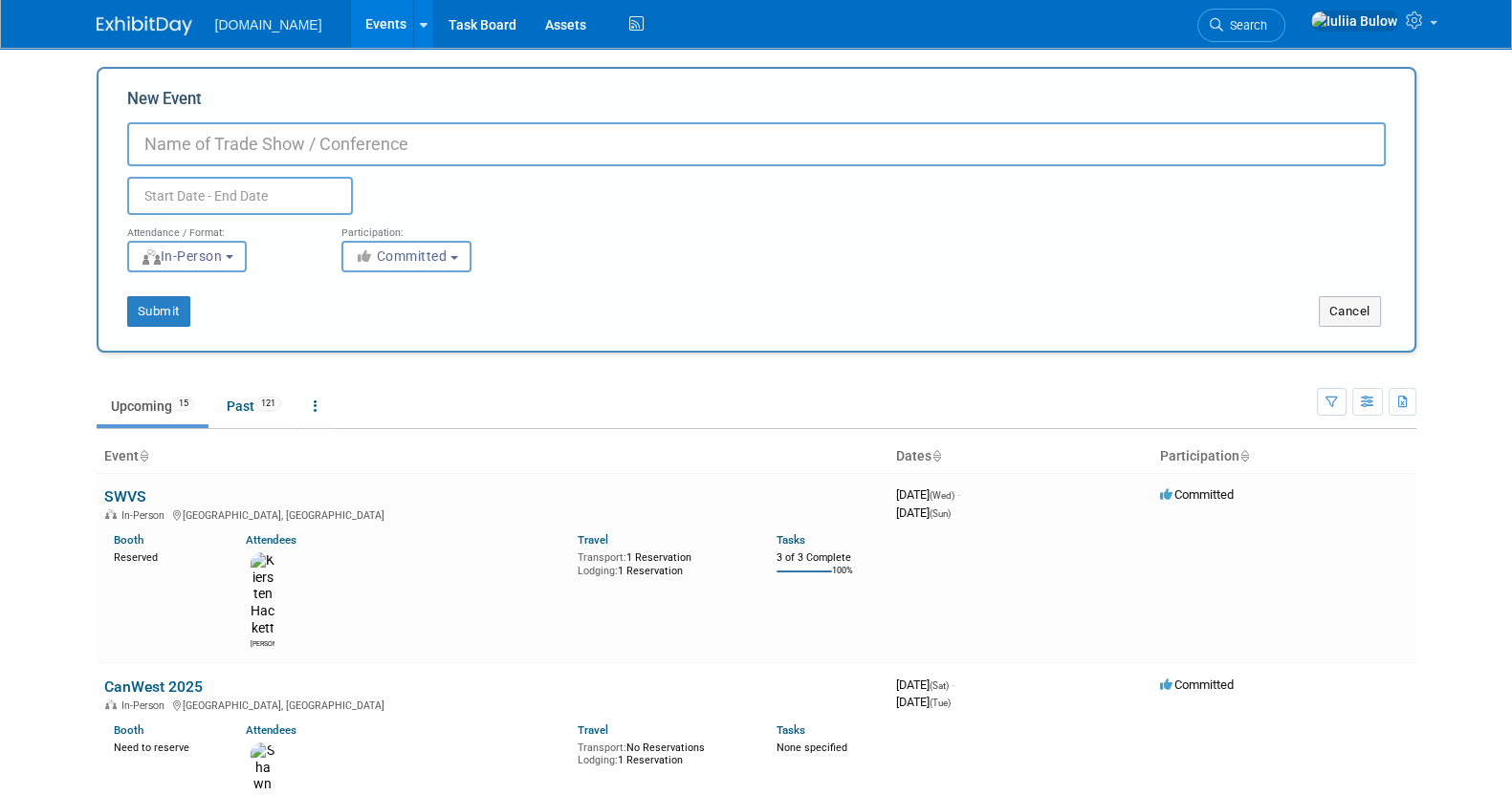
click at [371, 149] on input "New Event" at bounding box center [756, 144] width 1258 height 44
paste input "Heartland Veterinary Partners"
type input "Heartland Veterinary Partners"
click at [435, 257] on span "Committed" at bounding box center [401, 255] width 93 height 15
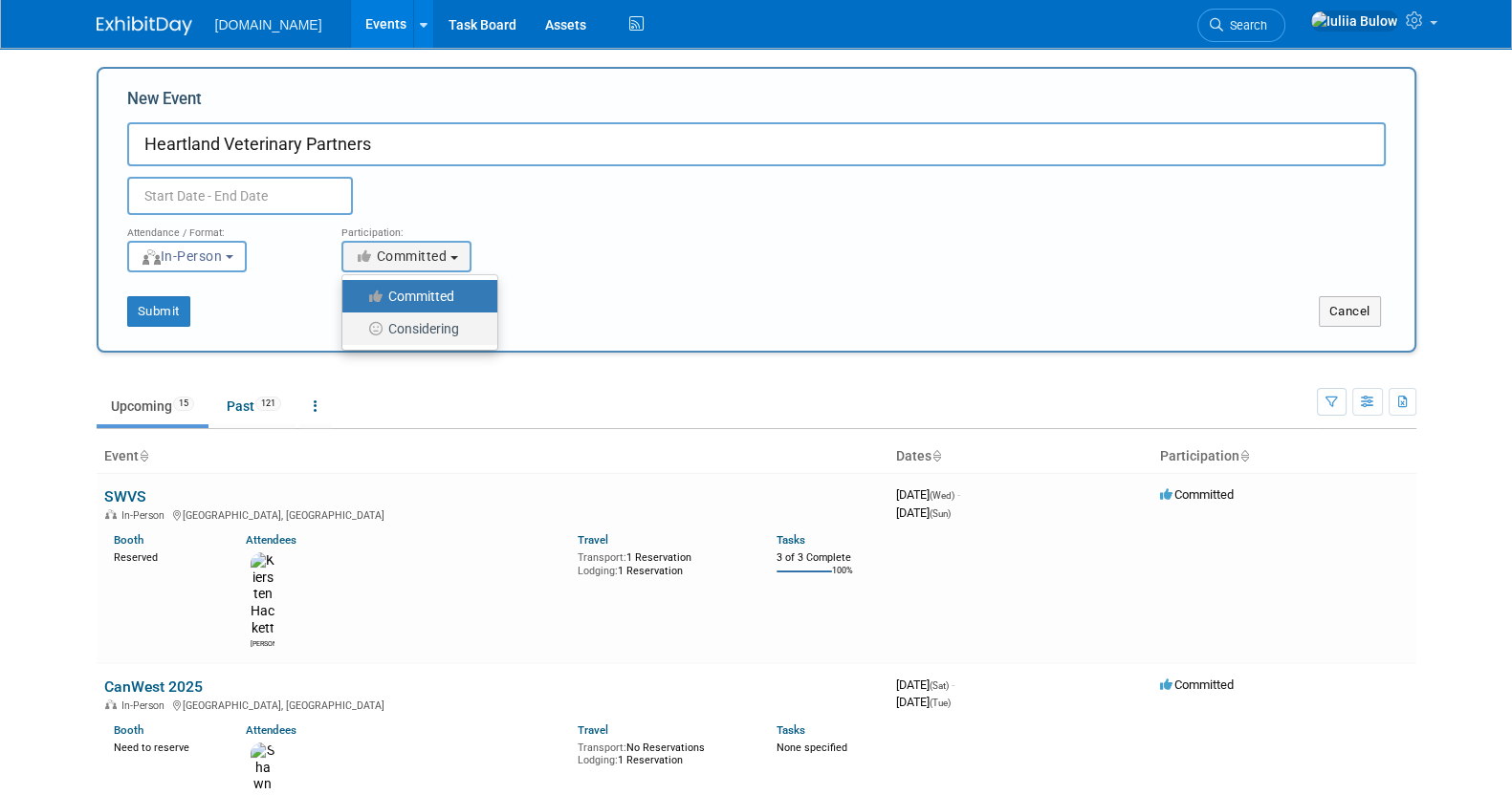
click at [408, 325] on label "Considering" at bounding box center [415, 328] width 126 height 25
click at [359, 325] on input "Considering" at bounding box center [353, 328] width 13 height 13
select select "2"
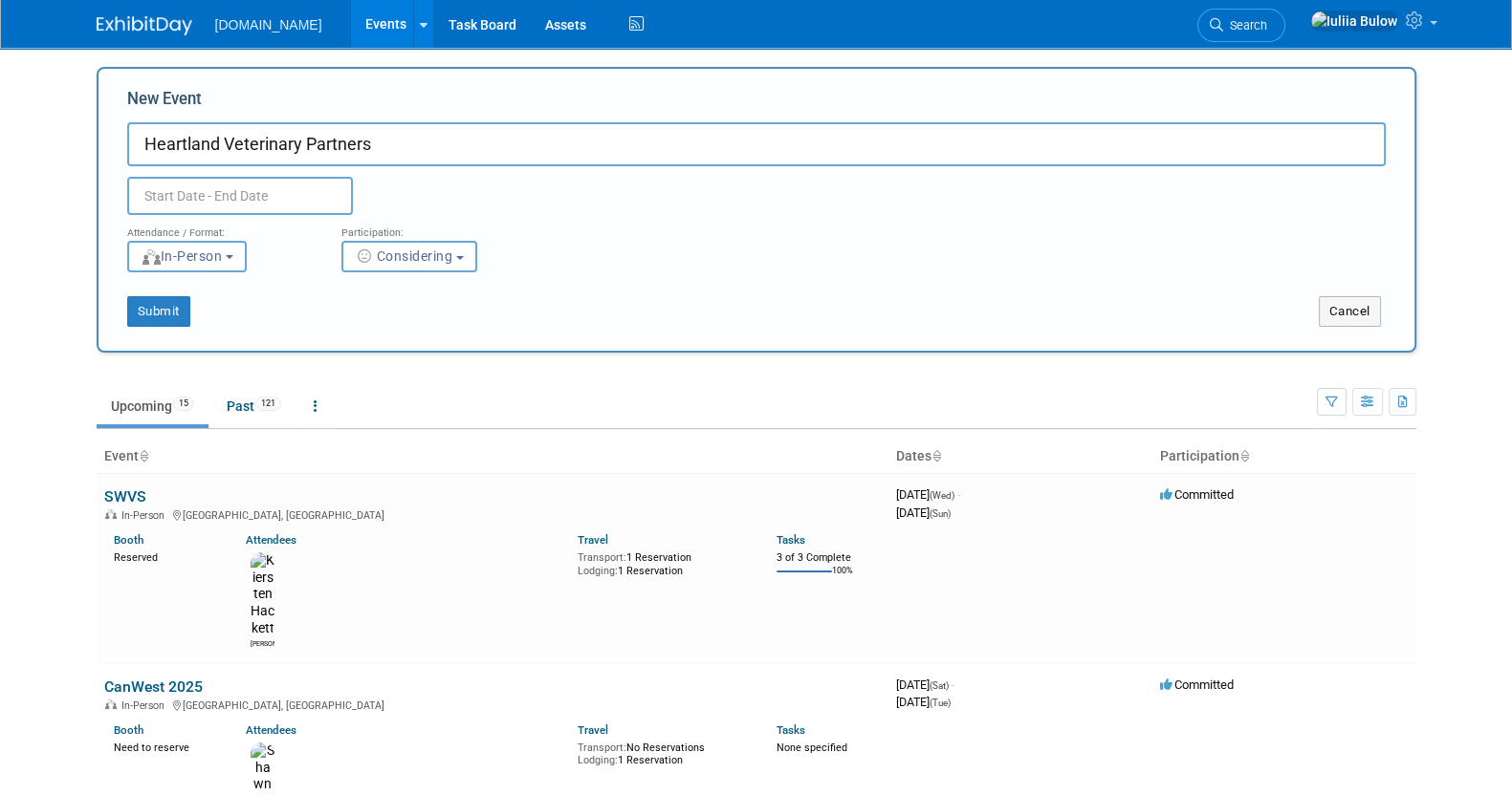
click at [181, 198] on input "text" at bounding box center [240, 195] width 226 height 38
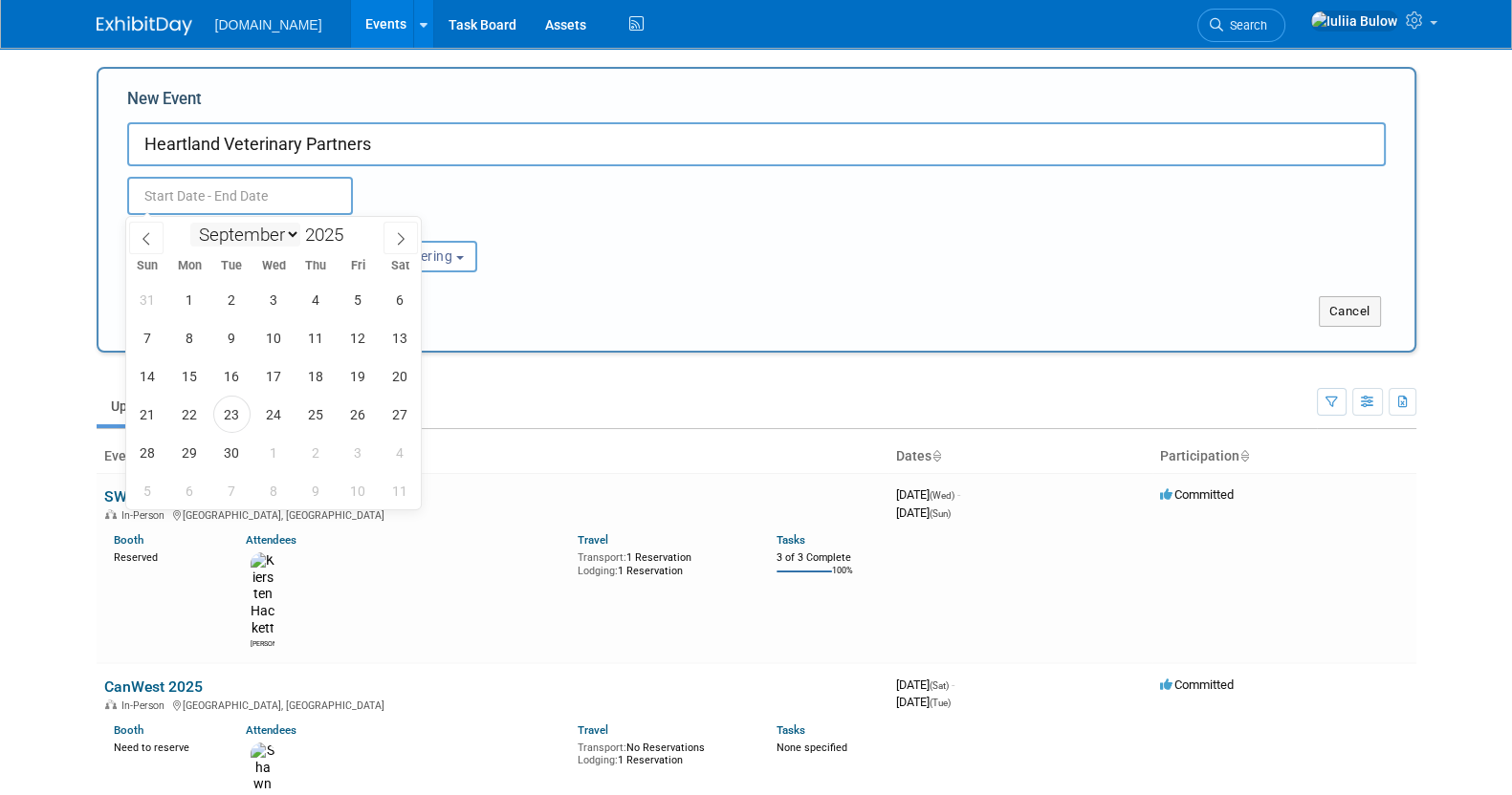
click at [290, 235] on select "January February March April May June July August September October November De…" at bounding box center [245, 235] width 110 height 24
select select "0"
click at [190, 223] on select "January February March April May June July August September October November De…" at bounding box center [245, 235] width 110 height 24
click at [352, 227] on span at bounding box center [351, 230] width 14 height 12
type input "2026"
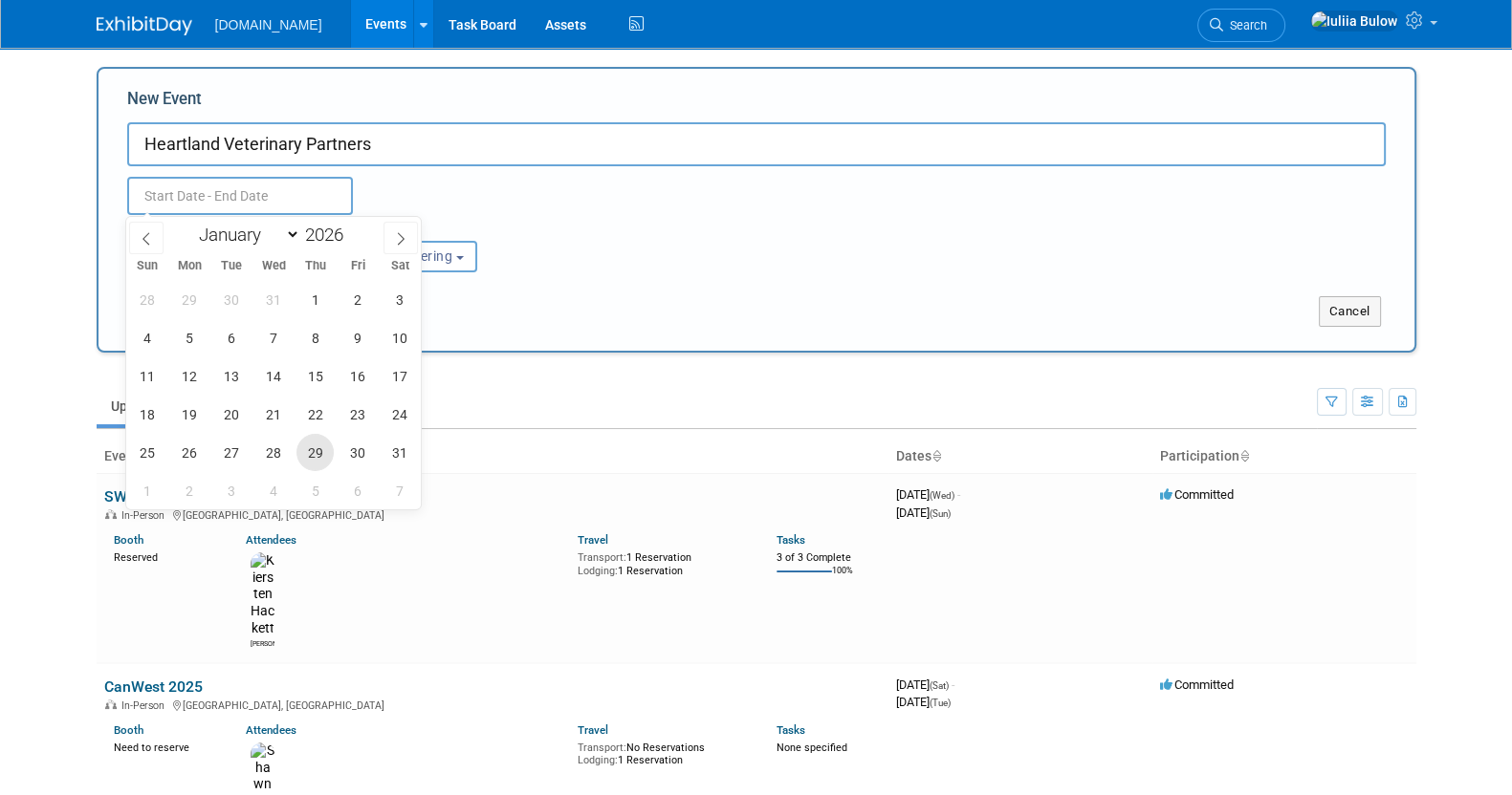
click at [306, 446] on span "29" at bounding box center [315, 453] width 38 height 37
click at [407, 455] on span "31" at bounding box center [400, 453] width 38 height 37
type input "Jan 29, 2026 to Jan 31, 2026"
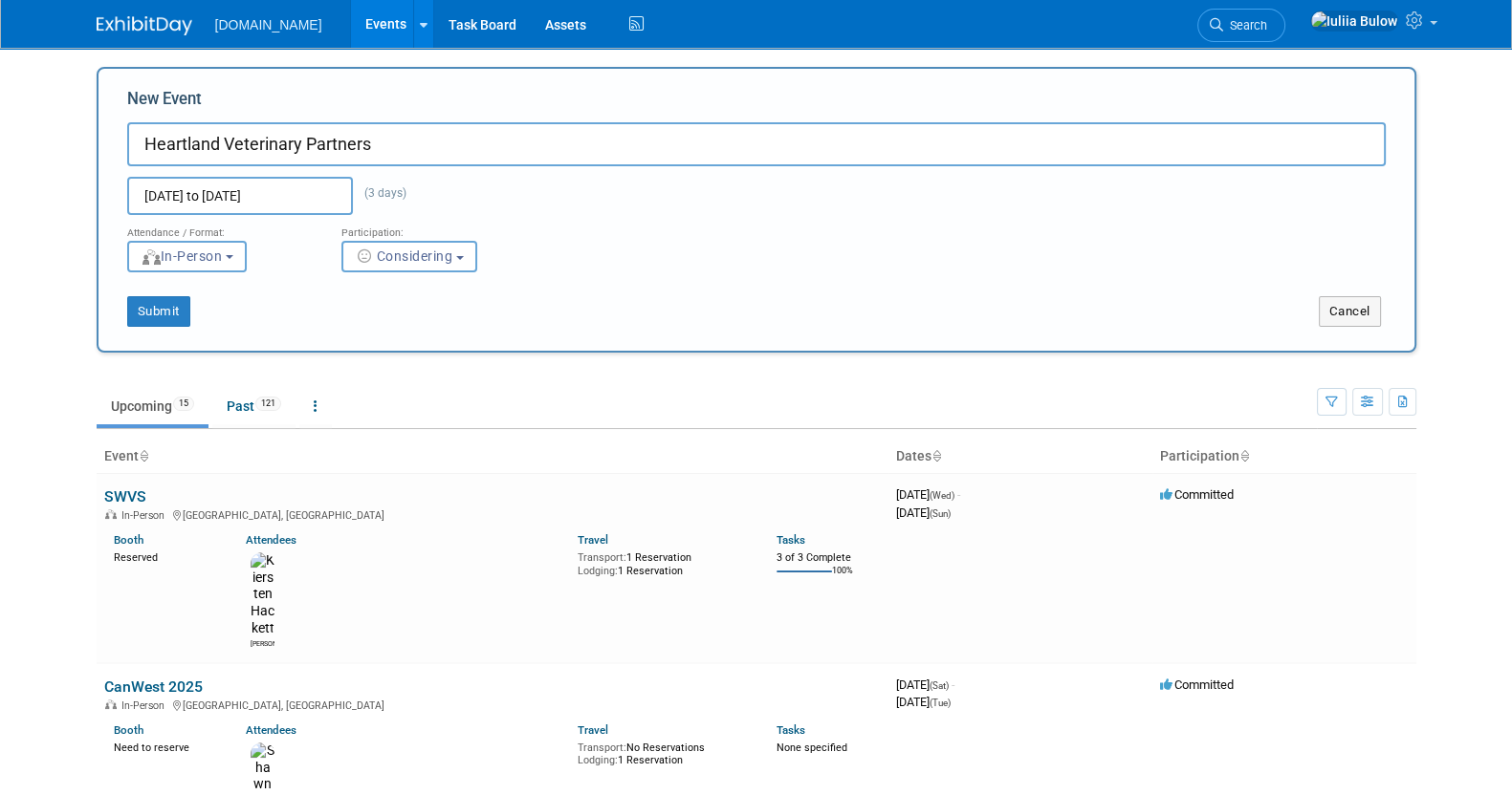
click at [765, 227] on div "Attendance / Format: <img src="https://www.exhibitday.com/Images/Format-InPerso…" at bounding box center [756, 244] width 1287 height 57
click at [147, 313] on button "Submit" at bounding box center [159, 311] width 63 height 31
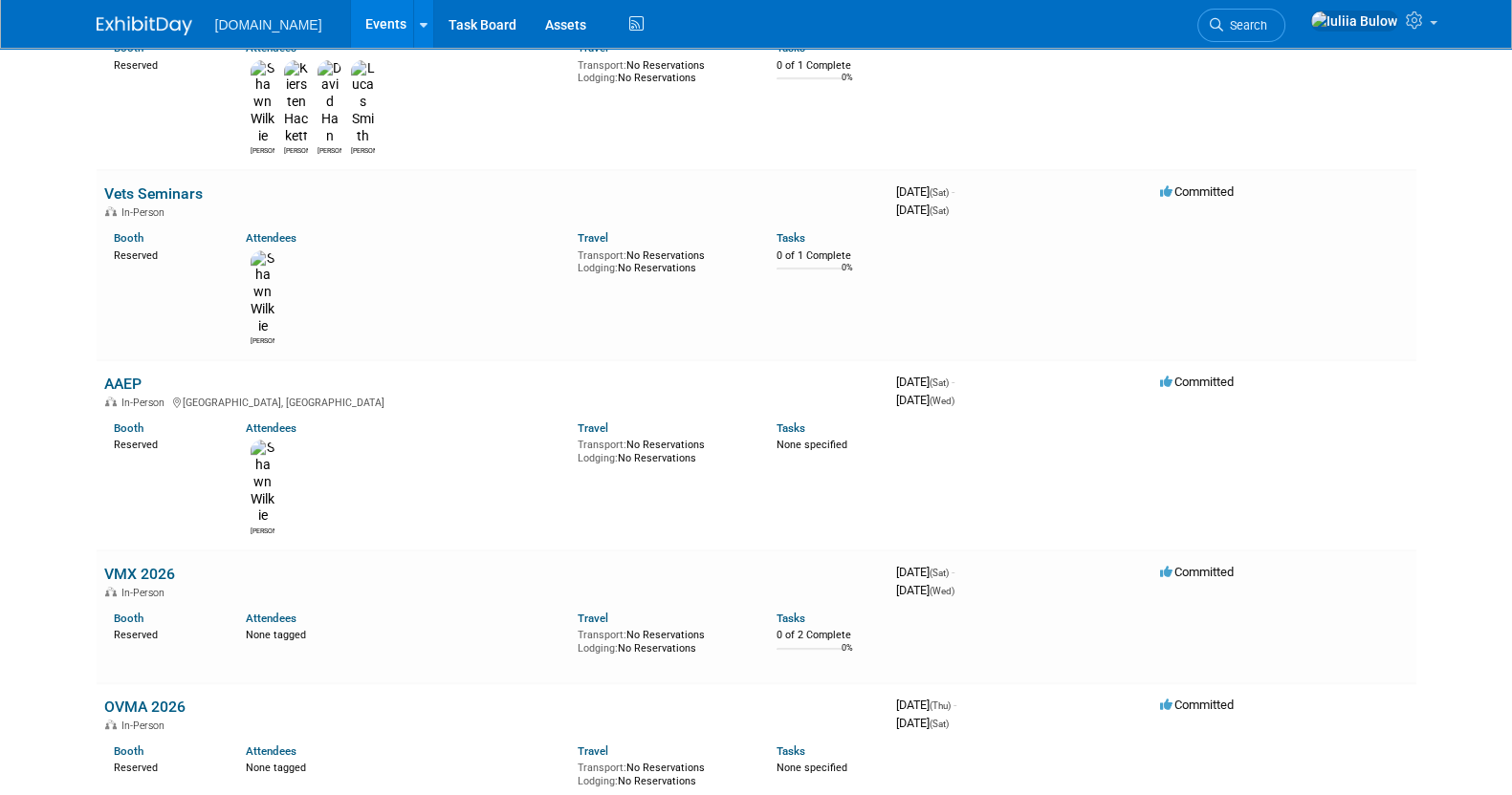
scroll to position [1061, 0]
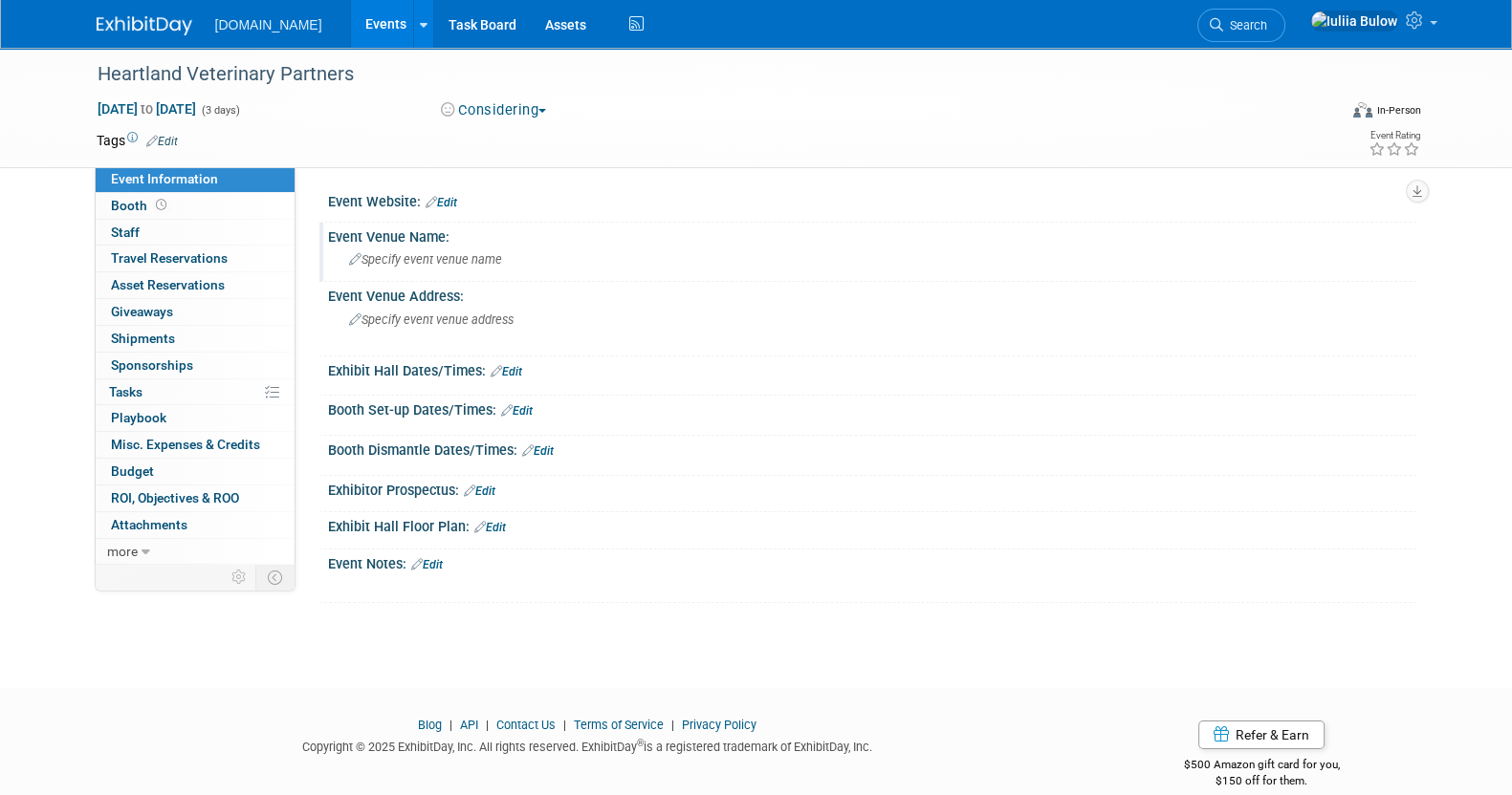
click at [425, 256] on span "Specify event venue name" at bounding box center [425, 259] width 153 height 15
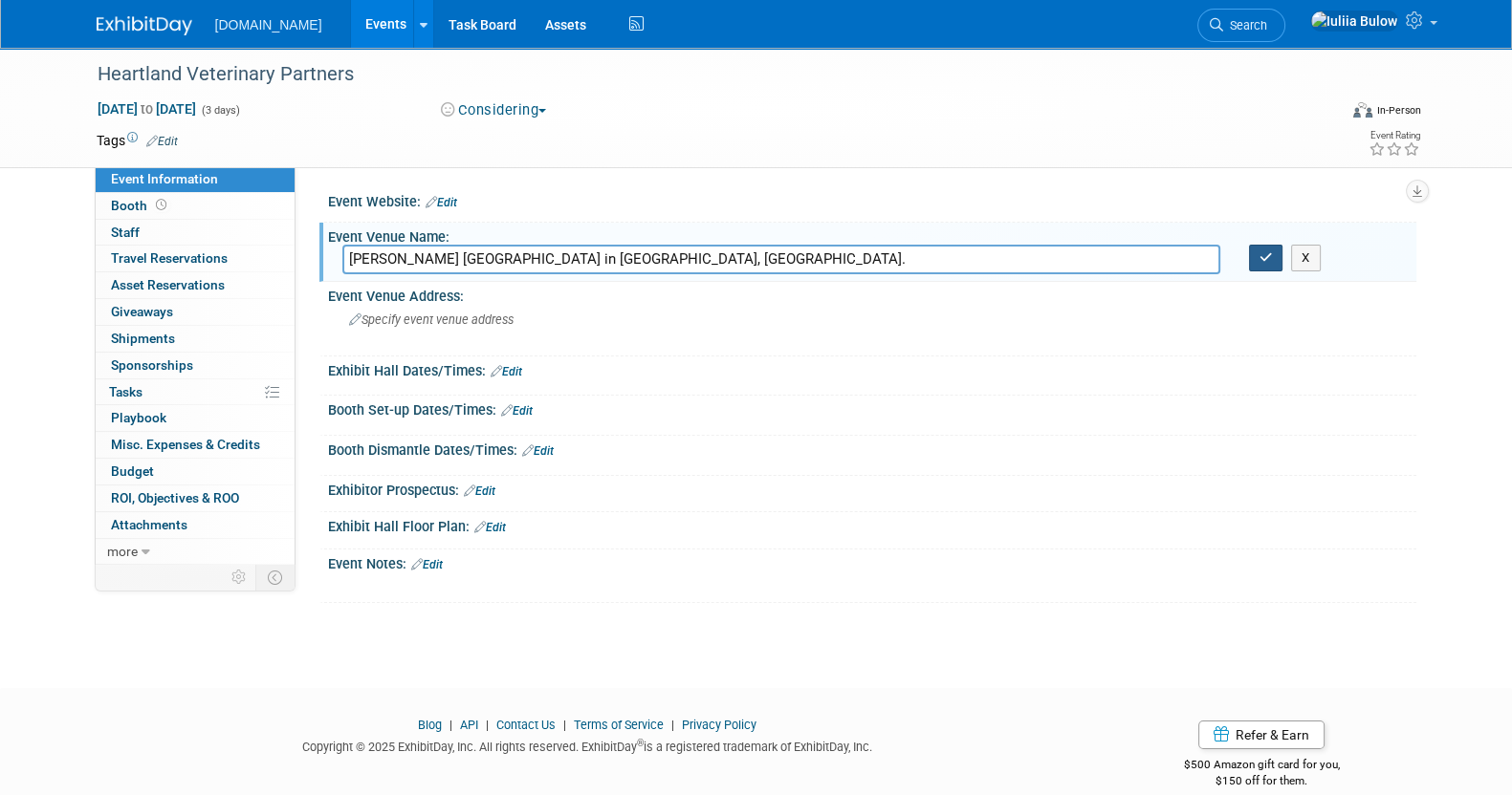
type input "Gaylord Opryland Resort in Nashville, TN."
click at [1259, 254] on icon "button" at bounding box center [1266, 257] width 14 height 13
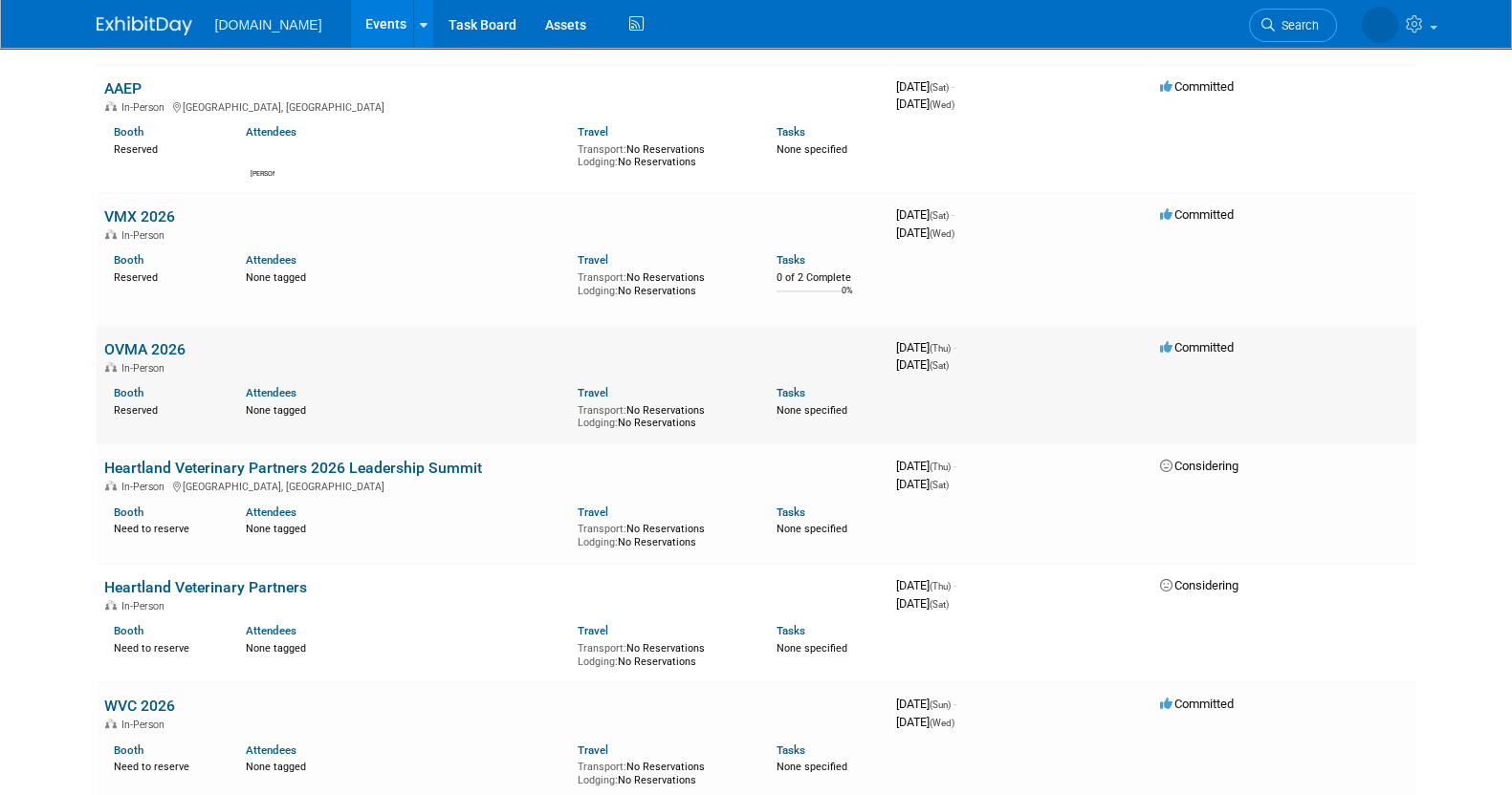
scroll to position [796, 0]
click at [165, 208] on link "VMX 2026" at bounding box center [140, 217] width 71 height 18
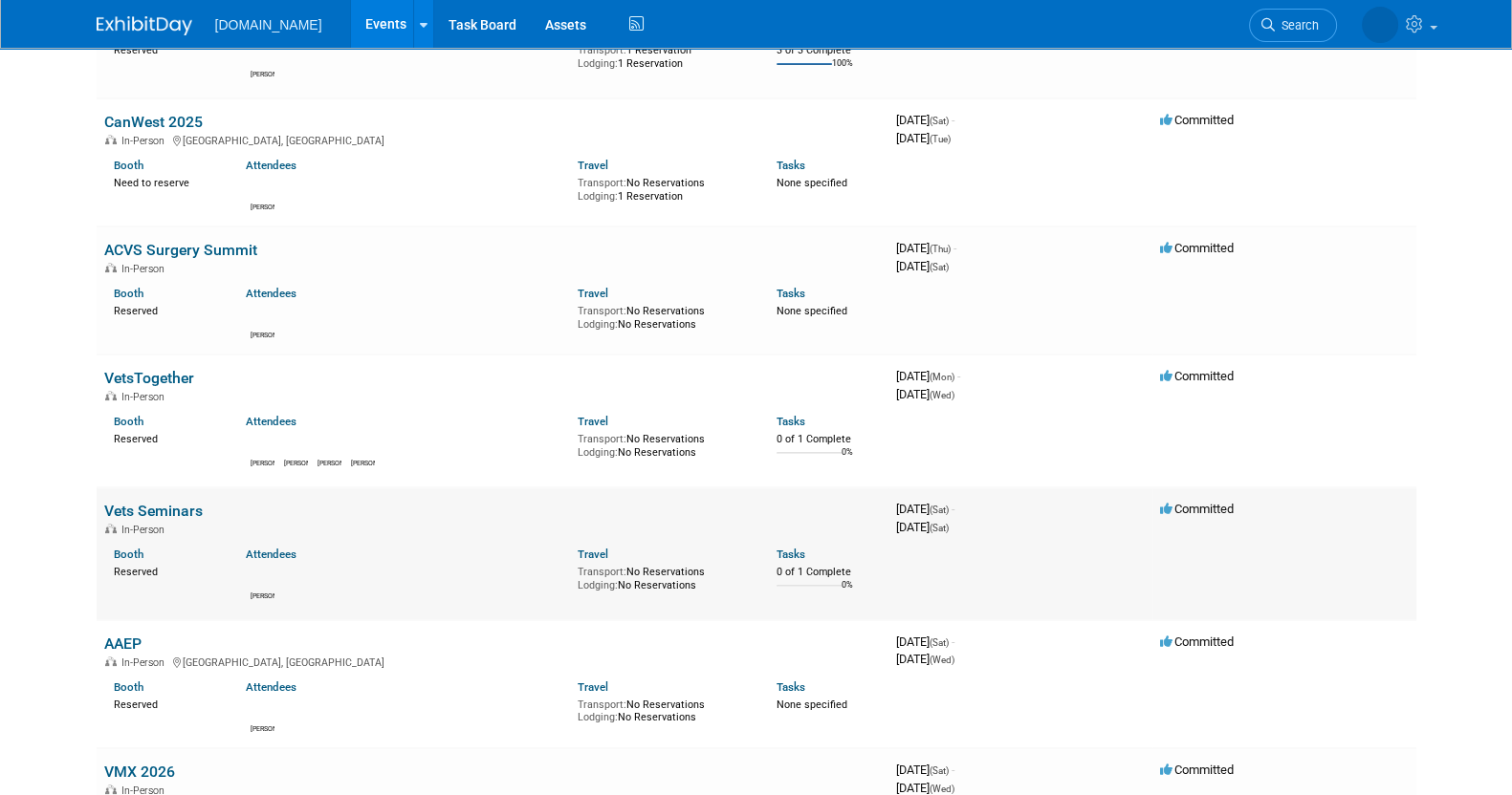
scroll to position [0, 0]
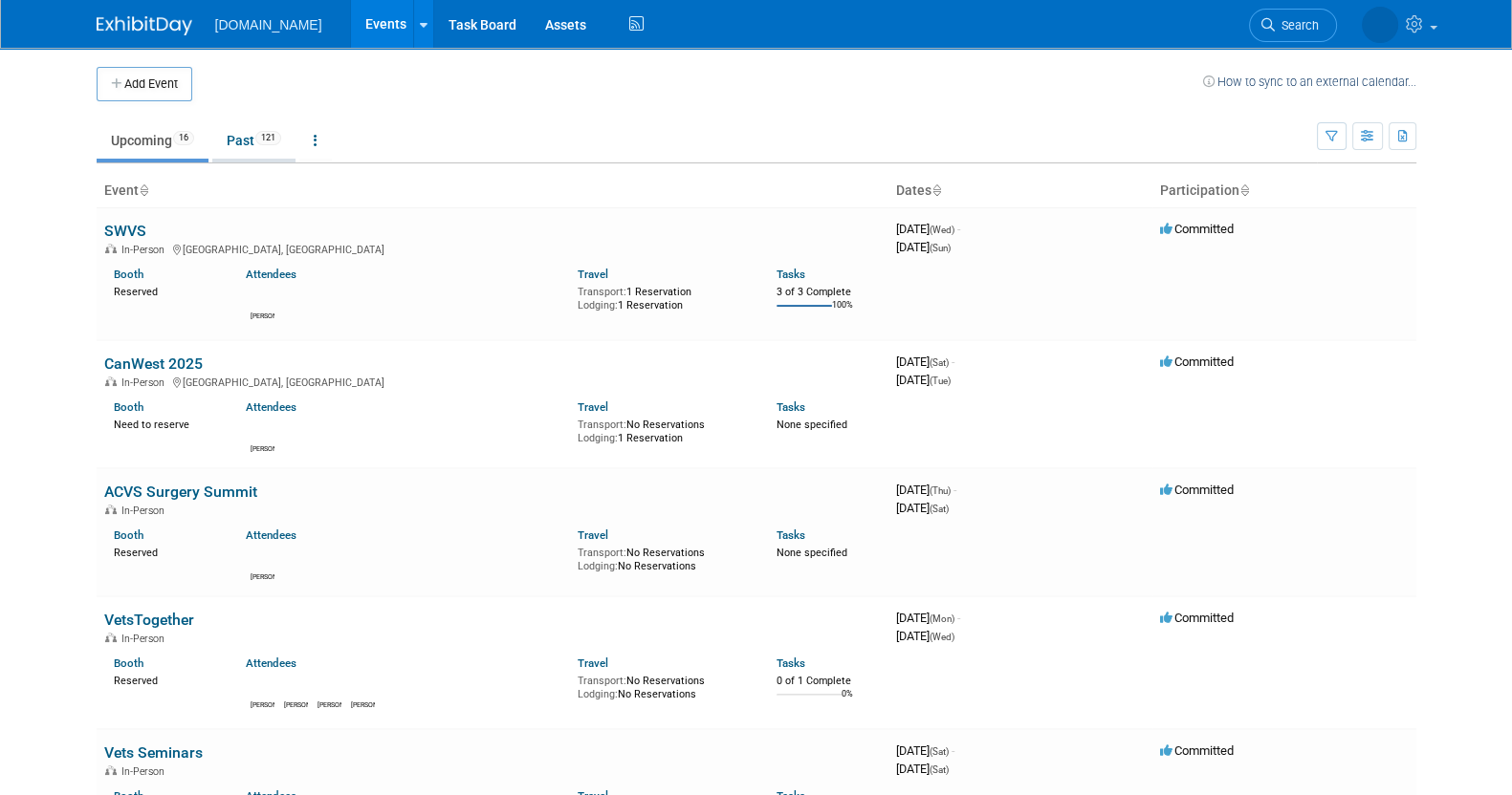
click at [229, 125] on link "Past 121" at bounding box center [254, 140] width 83 height 36
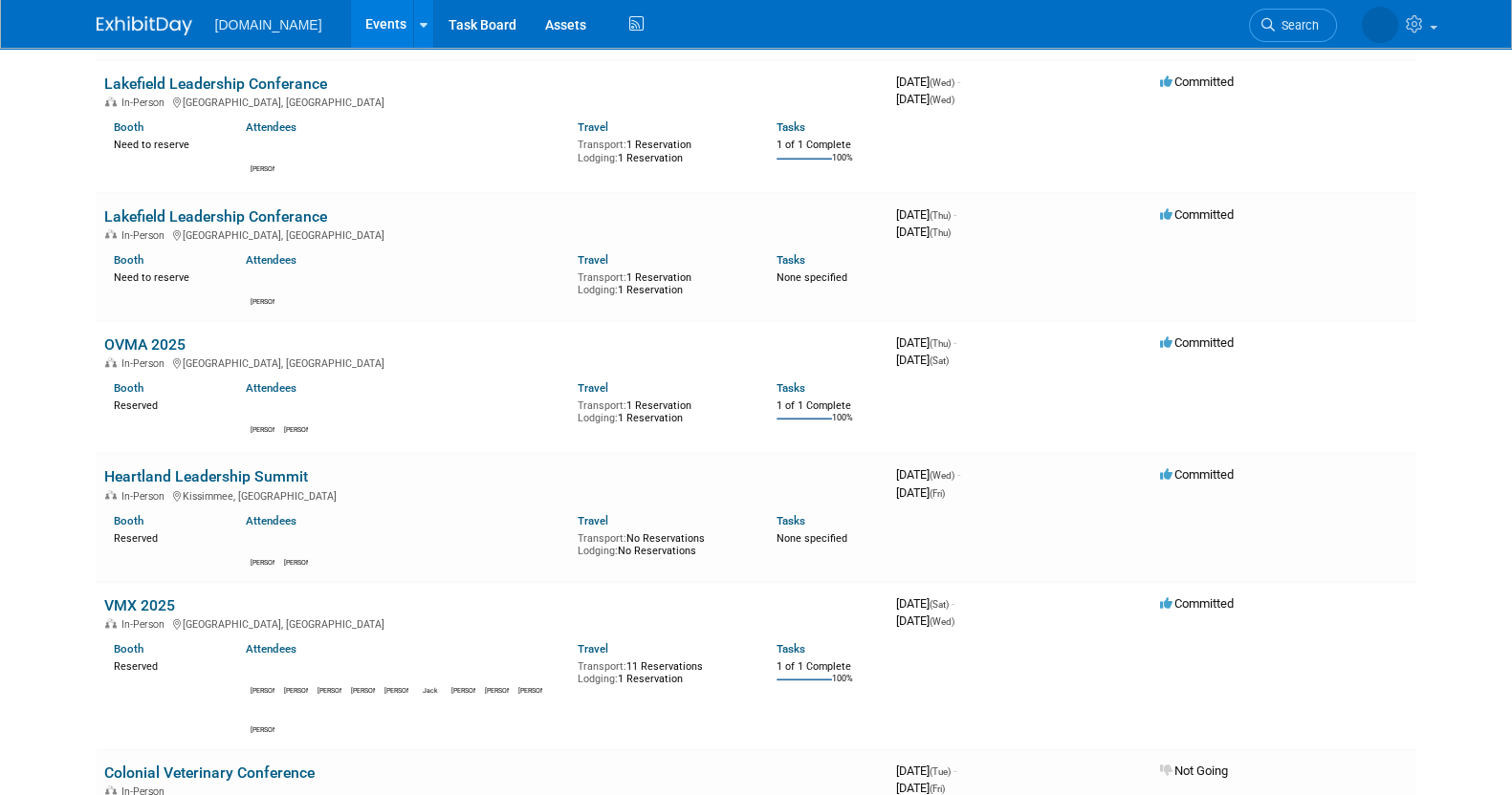
scroll to position [2866, 0]
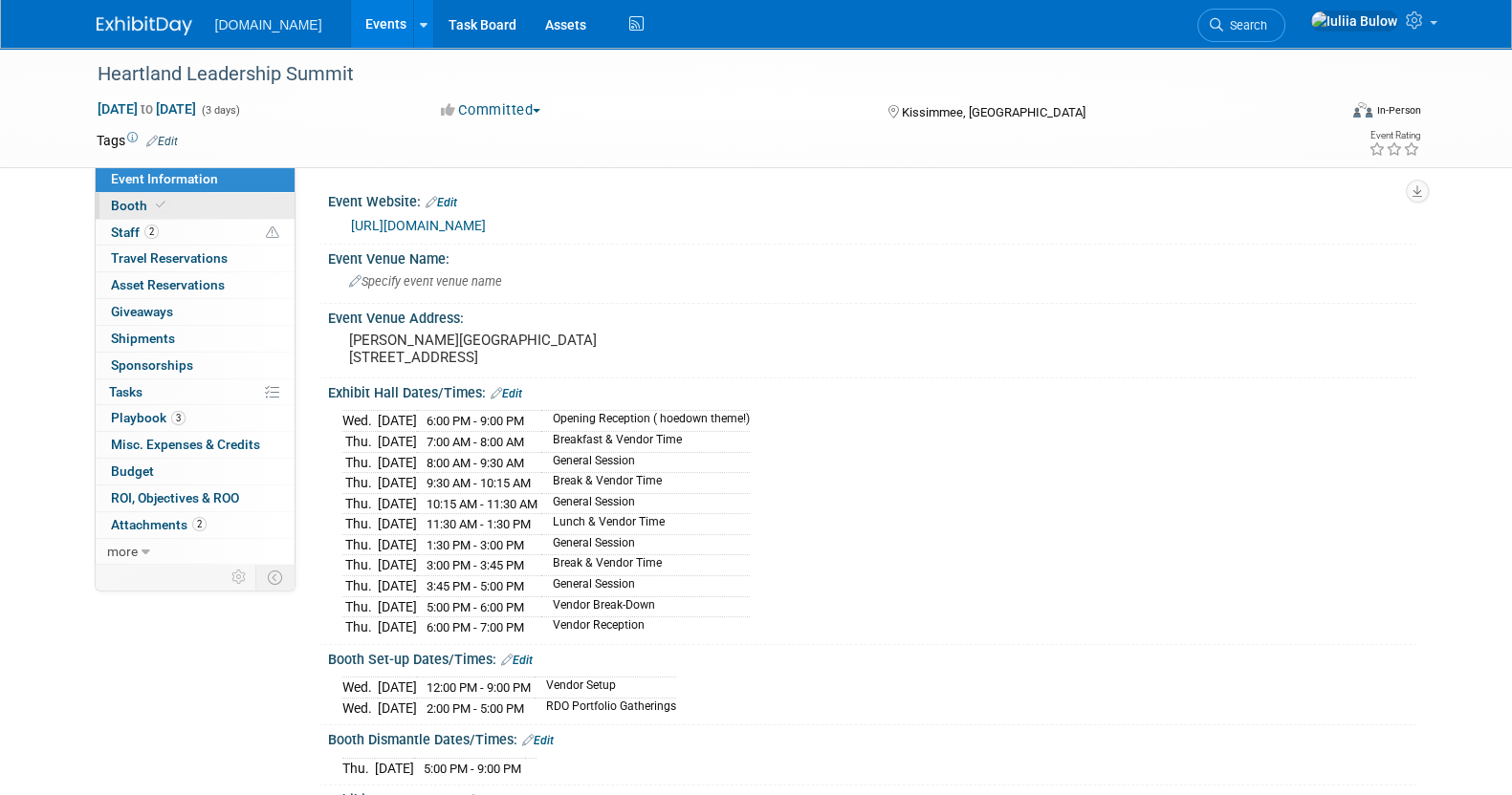
click at [178, 199] on link "Booth" at bounding box center [194, 206] width 198 height 26
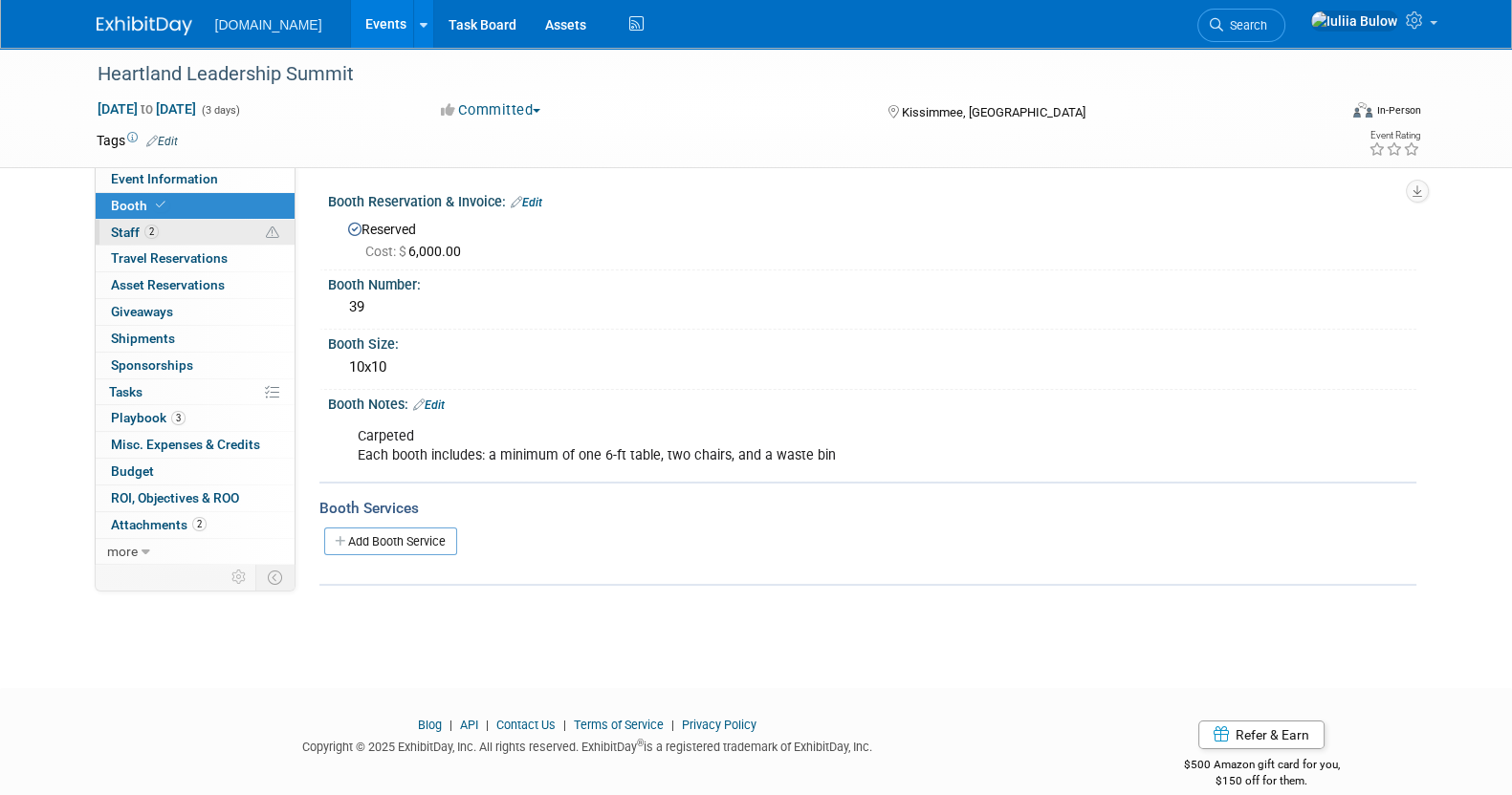
click at [183, 229] on link "2 Staff 2" at bounding box center [194, 233] width 198 height 26
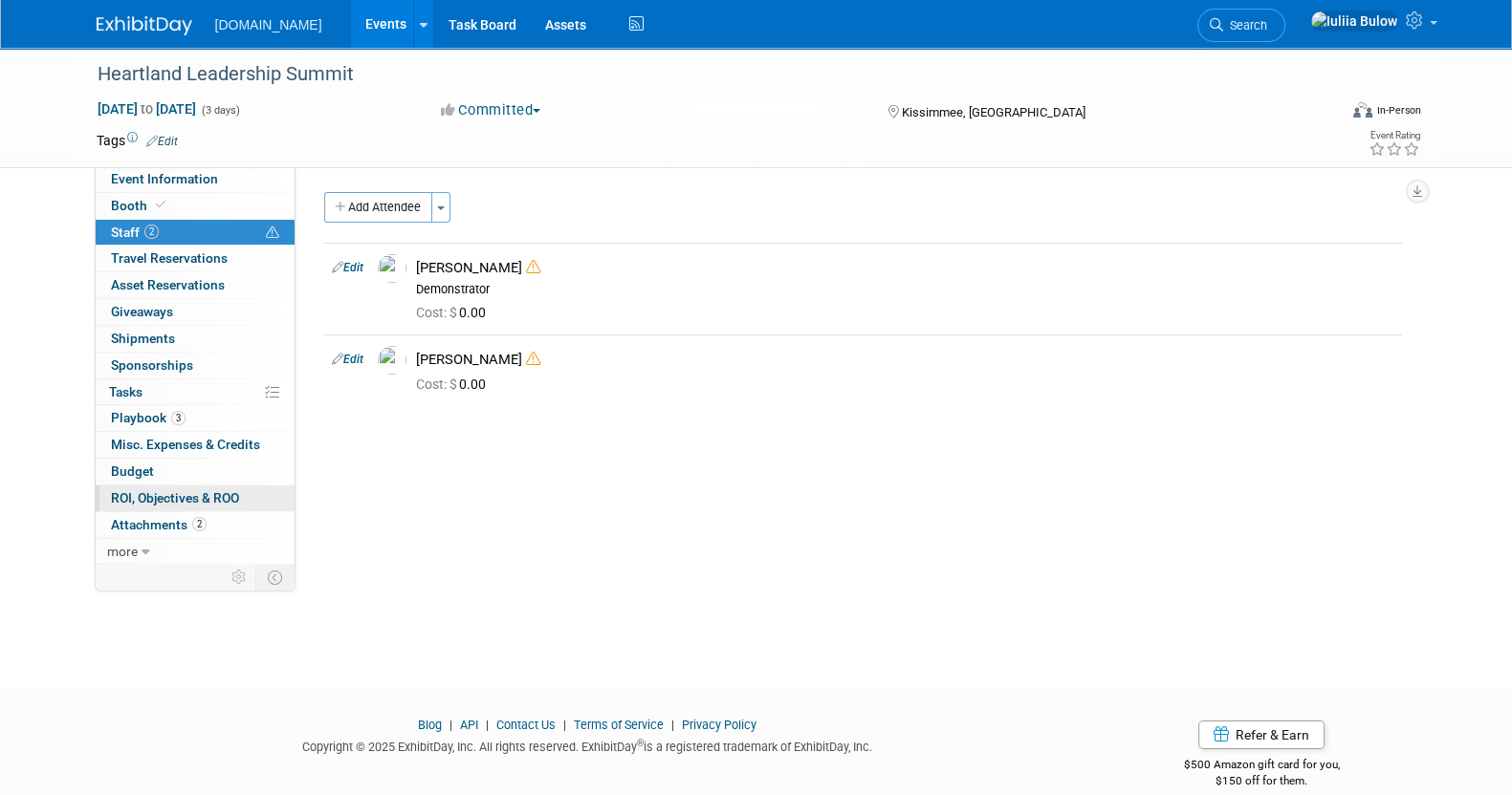
click at [213, 492] on span "ROI, Objectives & ROO 0" at bounding box center [175, 497] width 128 height 15
